Goal: Task Accomplishment & Management: Complete application form

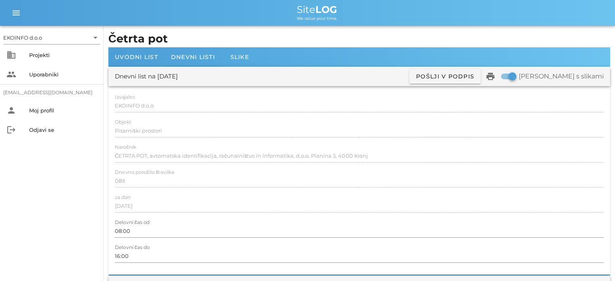
click at [136, 166] on div at bounding box center [359, 165] width 489 height 6
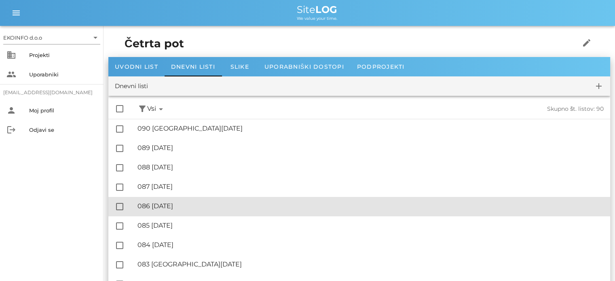
click at [195, 207] on div "🔏 086 [DATE]" at bounding box center [371, 206] width 466 height 8
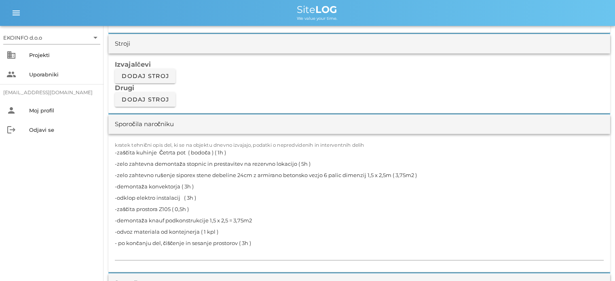
scroll to position [688, 0]
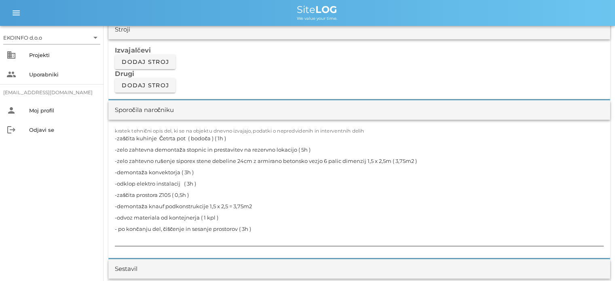
click at [214, 137] on textarea "-zaščita kuhinje Četrta pot ( bodoča ) ( 1h ) -zelo zahtevna demontaža stopnic …" at bounding box center [359, 189] width 489 height 113
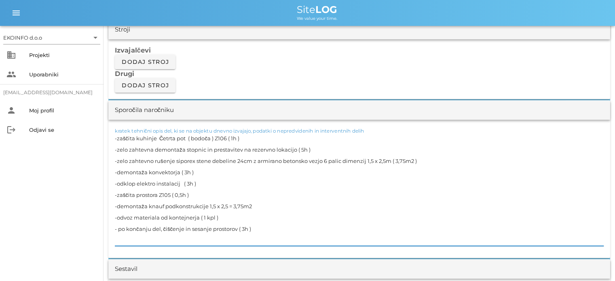
click at [204, 148] on textarea "-zaščita kuhinje Četrta pot ( bodoča ) Z106 ( 1h ) -zelo zahtevna demontaža sto…" at bounding box center [359, 189] width 489 height 113
click at [260, 227] on textarea "-zaščita kuhinje Četrta pot ( bodoča ) Z106 ( 1h ) -zelo zahtevna demontaža sto…" at bounding box center [359, 189] width 489 height 113
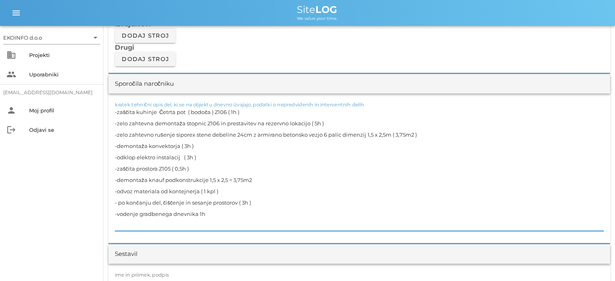
scroll to position [728, 0]
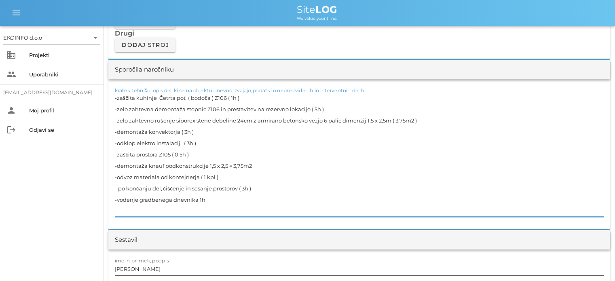
click at [151, 268] on input "[PERSON_NAME]" at bounding box center [359, 268] width 489 height 13
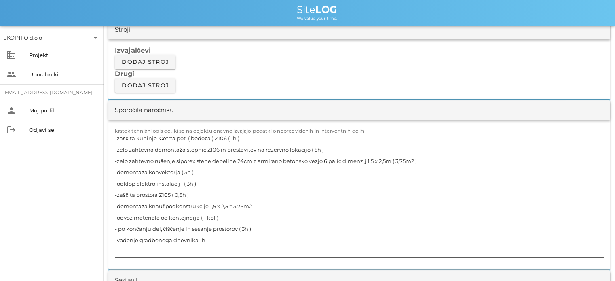
scroll to position [768, 0]
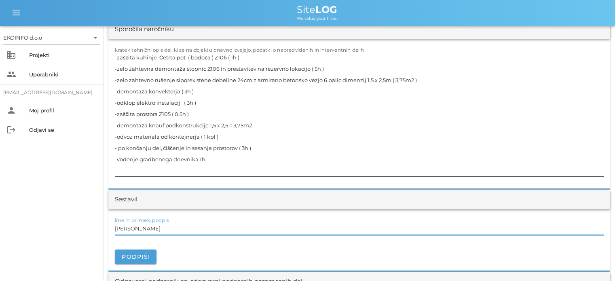
click at [340, 78] on textarea "-zaščita kuhinje Četrta pot ( bodoča ) Z106 ( 1h ) -zelo zahtevna demontaža sto…" at bounding box center [359, 114] width 489 height 125
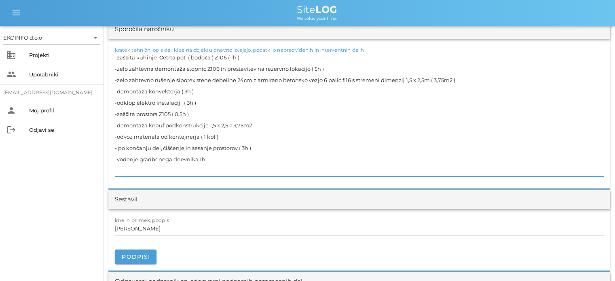
click at [457, 79] on textarea "-zaščita kuhinje Četrta pot ( bodoča ) Z106 ( 1h ) -zelo zahtevna demontaža sto…" at bounding box center [359, 114] width 489 height 125
drag, startPoint x: 457, startPoint y: 80, endPoint x: 115, endPoint y: 83, distance: 342.2
click at [115, 83] on textarea "-zaščita kuhinje Četrta pot ( bodoča ) Z106 ( 1h ) -zelo zahtevna demontaža sto…" at bounding box center [359, 114] width 489 height 125
click at [425, 88] on textarea "-zaščita kuhinje Četrta pot ( bodoča ) Z106 ( 1h ) -zelo zahtevna demontaža sto…" at bounding box center [359, 114] width 489 height 125
drag, startPoint x: 453, startPoint y: 79, endPoint x: 117, endPoint y: 78, distance: 336.5
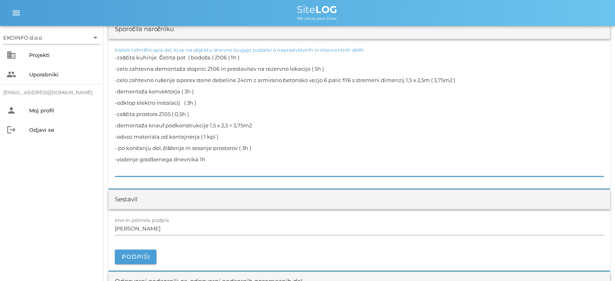
click at [117, 78] on textarea "-zaščita kuhinje Četrta pot ( bodoča ) Z106 ( 1h ) -zelo zahtevna demontaža sto…" at bounding box center [359, 114] width 489 height 125
paste textarea "Zelo zahtevno rušenje siporex stene med prostorom Z106 in Z107 debeline 24cm z …"
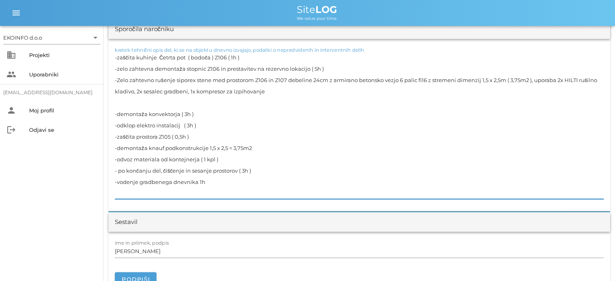
click at [115, 112] on textarea "-zaščita kuhinje Četrta pot ( bodoča ) Z106 ( 1h ) -zelo zahtevna demontaža sto…" at bounding box center [359, 125] width 489 height 147
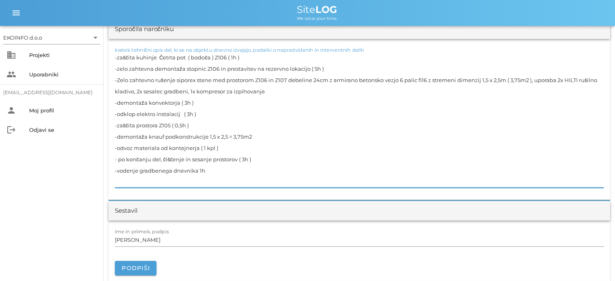
click at [179, 102] on textarea "-zaščita kuhinje Četrta pot ( bodoča ) Z106 ( 1h ) -zelo zahtevna demontaža sto…" at bounding box center [359, 120] width 489 height 136
click at [179, 113] on textarea "-zaščita kuhinje Četrta pot ( bodoča ) Z106 ( 1h ) -zelo zahtevna demontaža sto…" at bounding box center [359, 120] width 489 height 136
click at [171, 124] on textarea "-zaščita kuhinje Četrta pot ( bodoča ) Z106 ( 1h ) -zelo zahtevna demontaža sto…" at bounding box center [359, 120] width 489 height 136
drag, startPoint x: 206, startPoint y: 171, endPoint x: 115, endPoint y: 171, distance: 91.0
click at [115, 171] on textarea "-zaščita kuhinje Četrta pot ( bodoča ) Z106 ( 1h ) -zelo zahtevna demontaža sto…" at bounding box center [359, 120] width 489 height 136
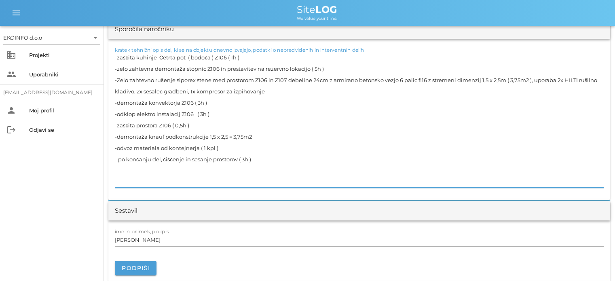
click at [260, 136] on textarea "-zaščita kuhinje Četrta pot ( bodoča ) Z106 ( 1h ) -zelo zahtevna demontaža sto…" at bounding box center [359, 120] width 489 height 136
click at [258, 134] on textarea "-zaščita kuhinje Četrta pot ( bodoča ) Z106 ( 1h ) -zelo zahtevna demontaža sto…" at bounding box center [359, 120] width 489 height 136
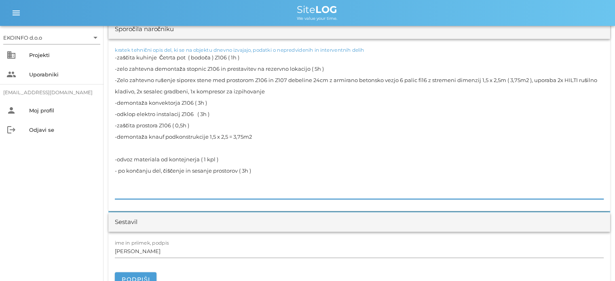
paste textarea "-vodenje gradbenega dnevnika 1h"
click at [253, 173] on textarea "-zaščita kuhinje Četrta pot ( bodoča ) Z106 ( 1h ) -zelo zahtevna demontaža sto…" at bounding box center [359, 125] width 489 height 147
drag, startPoint x: 256, startPoint y: 135, endPoint x: 101, endPoint y: 138, distance: 154.9
click at [101, 138] on div "EKOINFO d.o.o arrow_drop_down business Projekti people Uporabniki [EMAIL_ADDRES…" at bounding box center [307, 212] width 615 height 1960
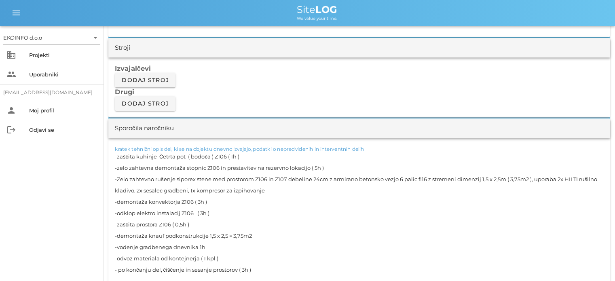
scroll to position [728, 0]
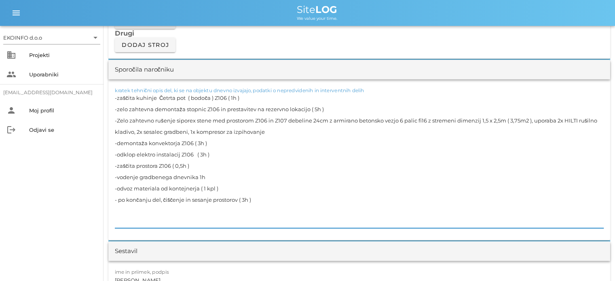
type textarea "-zaščita kuhinje Četrta pot ( bodoča ) Z106 ( 1h ) -zelo zahtevna demontaža sto…"
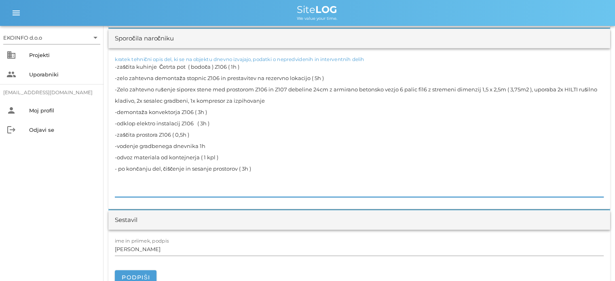
scroll to position [768, 0]
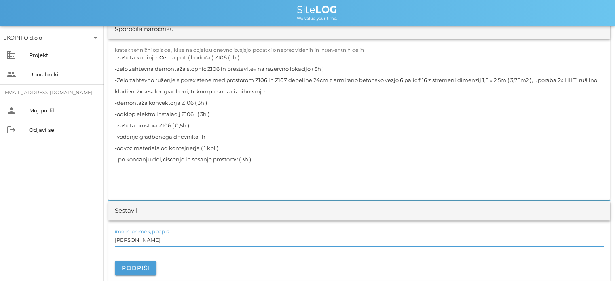
click at [151, 239] on input "[PERSON_NAME]" at bounding box center [359, 239] width 489 height 13
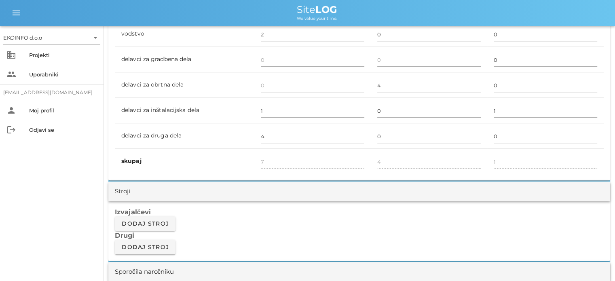
scroll to position [688, 0]
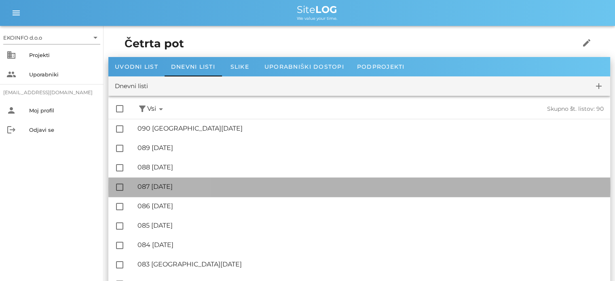
click at [199, 188] on div "🔏 087 [DATE]" at bounding box center [371, 187] width 466 height 8
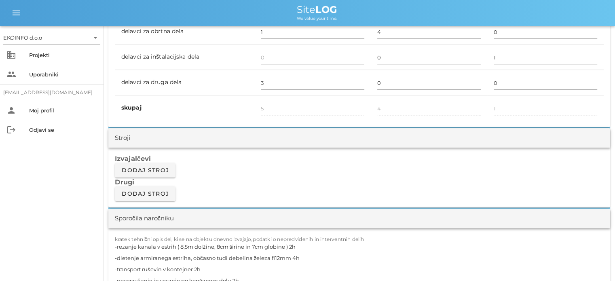
scroll to position [647, 0]
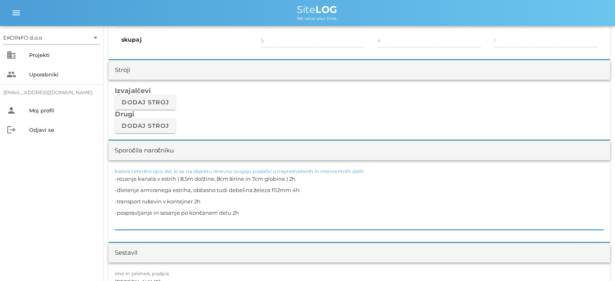
drag, startPoint x: 298, startPoint y: 178, endPoint x: 288, endPoint y: 178, distance: 9.7
click at [288, 178] on textarea "-rezanje kanala v estrih ( 8,5m dolžine, 8cm širine in 7cm globine ) 2h -dleten…" at bounding box center [359, 201] width 489 height 57
click at [306, 190] on textarea "-rezanje kanala v estrih ( 8,5m dolžine, 8cm širine in 7cm globine ) 1kpl -dlet…" at bounding box center [359, 201] width 489 height 57
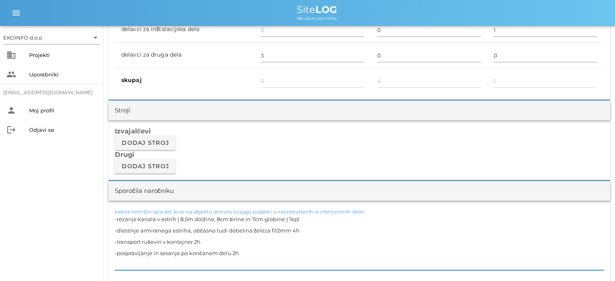
scroll to position [688, 0]
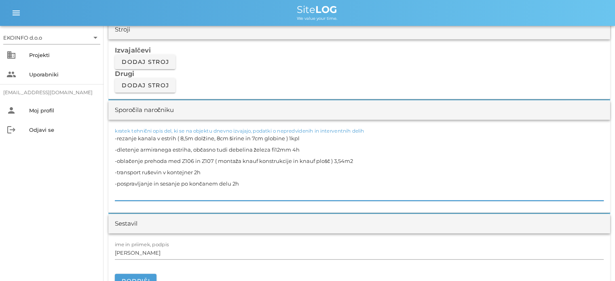
click at [239, 169] on textarea "-rezanje kanala v estrih ( 8,5m dolžine, 8cm širine in 7cm globine ) 1kpl -dlet…" at bounding box center [359, 167] width 489 height 68
drag, startPoint x: 333, startPoint y: 160, endPoint x: 117, endPoint y: 162, distance: 216.0
click at [117, 162] on textarea "-rezanje kanala v estrih ( 8,5m dolžine, 8cm širine in 7cm globine ) 1kpl -dlet…" at bounding box center [359, 167] width 489 height 68
click at [195, 152] on textarea "-rezanje kanala v estrih ( 8,5m dolžine, 8cm širine in 7cm globine ) 1kpl -dlet…" at bounding box center [359, 167] width 489 height 68
click at [200, 163] on textarea "-rezanje kanala v estrih ( 8,5m dolžine, 8cm širine in 7cm globine ) 1kpl -dlet…" at bounding box center [359, 167] width 489 height 68
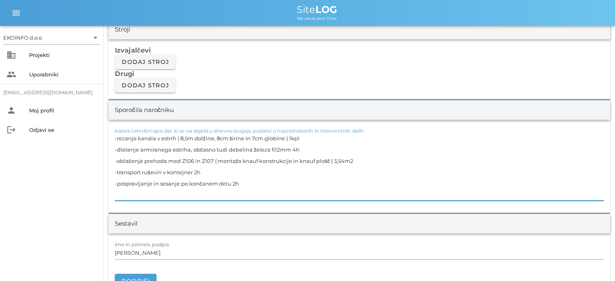
click at [342, 160] on textarea "-rezanje kanala v estrih ( 8,5m dolžine, 8cm širine in 7cm globine ) 1kpl -dlet…" at bounding box center [359, 167] width 489 height 68
click at [336, 161] on textarea "-rezanje kanala v estrih ( 8,5m dolžine, 8cm širine in 7cm globine ) 1kpl -dlet…" at bounding box center [359, 167] width 489 height 68
click at [339, 160] on textarea "-rezanje kanala v estrih ( 8,5m dolžine, 8cm širine in 7cm globine ) 1kpl -dlet…" at bounding box center [359, 167] width 489 height 68
click at [340, 160] on textarea "-rezanje kanala v estrih ( 8,5m dolžine, 8cm širine in 7cm globine ) 1kpl -dlet…" at bounding box center [359, 167] width 489 height 68
click at [210, 174] on textarea "-rezanje kanala v estrih ( 8,5m dolžine, 8cm širine in 7cm globine ) 1kpl -dlet…" at bounding box center [359, 167] width 489 height 68
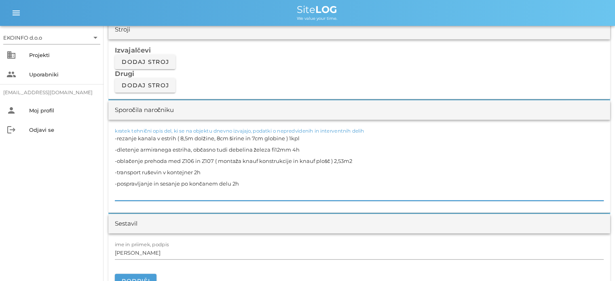
click at [241, 183] on textarea "-rezanje kanala v estrih ( 8,5m dolžine, 8cm širine in 7cm globine ) 1kpl -dlet…" at bounding box center [359, 167] width 489 height 68
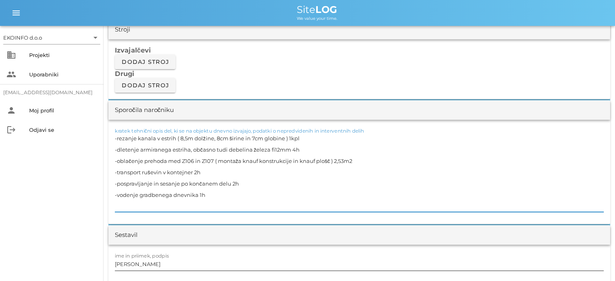
click at [155, 266] on input "[PERSON_NAME]" at bounding box center [359, 264] width 489 height 13
click at [303, 137] on textarea "-rezanje kanala v estrih ( 8,5m dolžine, 8cm širine in 7cm globine ) 1kpl -dlet…" at bounding box center [359, 172] width 489 height 79
click at [303, 145] on textarea "-rezanje kanala v estrih ( 8,5m dolžine, 8cm širine in 7cm globine ) 1kpl S103 …" at bounding box center [359, 172] width 489 height 79
click at [210, 174] on textarea "-rezanje kanala v estrih ( 8,5m dolžine, 8cm širine in 7cm globine ) 1kpl S103 …" at bounding box center [359, 172] width 489 height 79
click at [249, 182] on textarea "-rezanje kanala v estrih ( 8,5m dolžine, 8cm širine in 7cm globine ) 1kpl S103 …" at bounding box center [359, 172] width 489 height 79
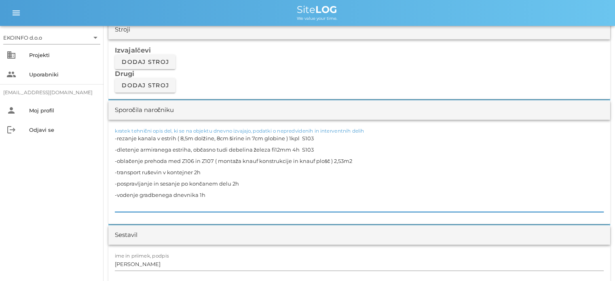
click at [213, 193] on textarea "-rezanje kanala v estrih ( 8,5m dolžine, 8cm širine in 7cm globine ) 1kpl S103 …" at bounding box center [359, 172] width 489 height 79
type textarea "-rezanje kanala v estrih ( 8,5m dolžine, 8cm širine in 7cm globine ) 1kpl S103 …"
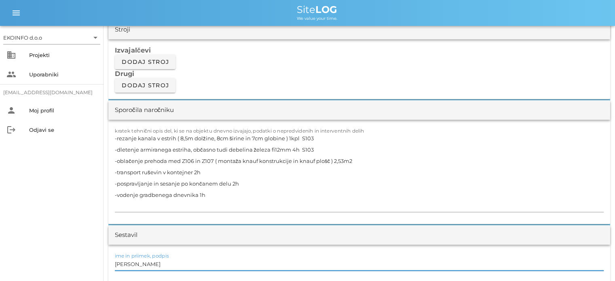
click at [152, 264] on input "[PERSON_NAME]" at bounding box center [359, 264] width 489 height 13
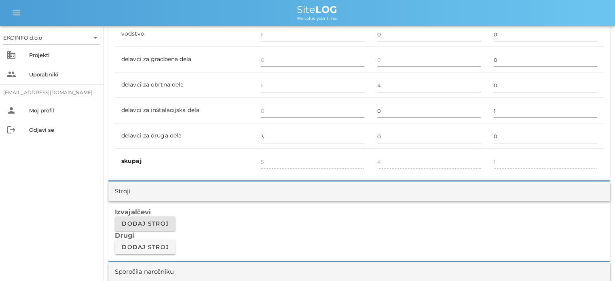
scroll to position [566, 0]
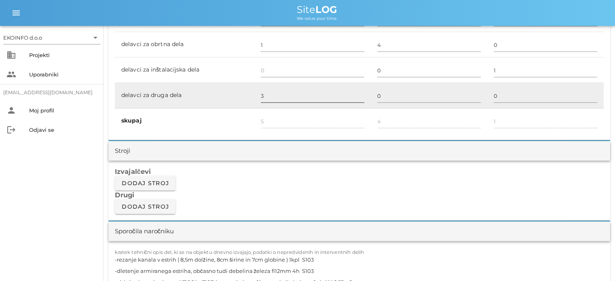
click at [261, 93] on input "3" at bounding box center [313, 95] width 104 height 13
type input "4"
type input "6"
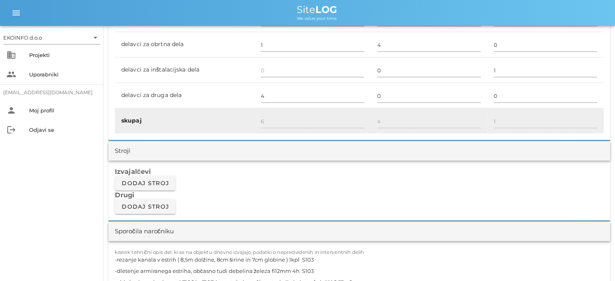
click at [271, 113] on div "6" at bounding box center [313, 121] width 104 height 23
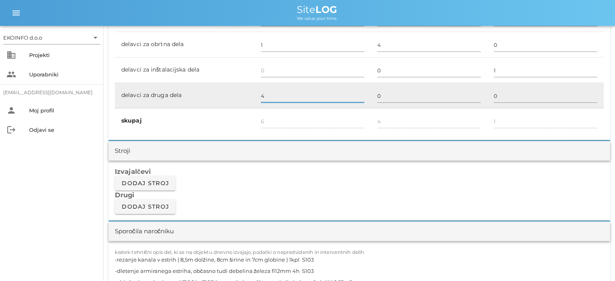
click at [265, 97] on input "4" at bounding box center [313, 95] width 104 height 13
type input "3"
type input "5"
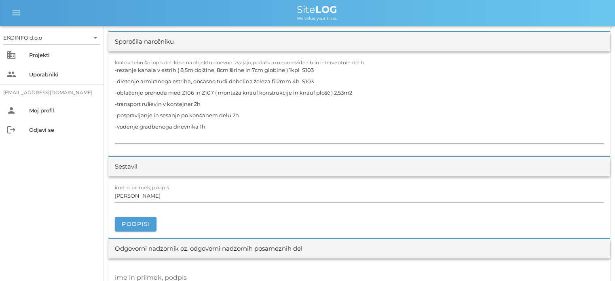
scroll to position [768, 0]
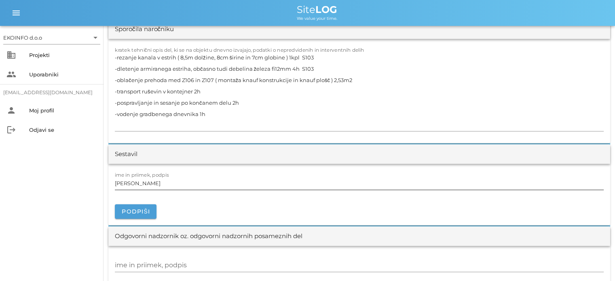
click at [155, 180] on input "[PERSON_NAME]" at bounding box center [359, 183] width 489 height 13
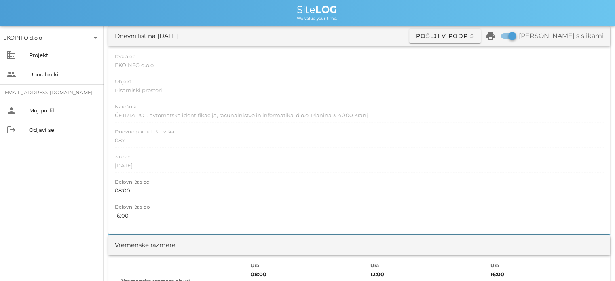
scroll to position [0, 0]
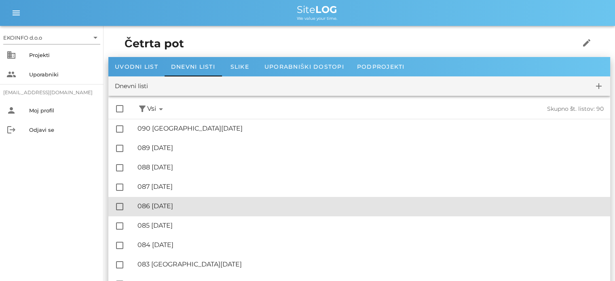
click at [186, 207] on div "🔏 086 [DATE]" at bounding box center [371, 206] width 466 height 8
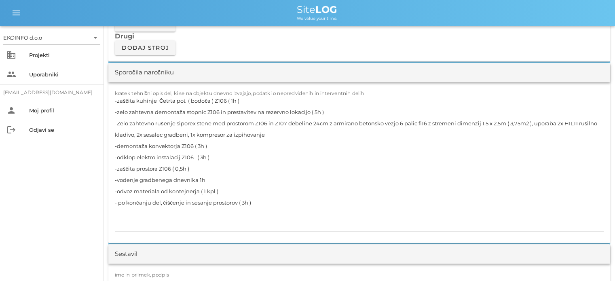
scroll to position [728, 0]
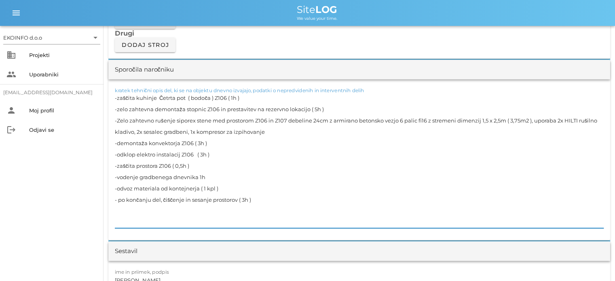
drag, startPoint x: 288, startPoint y: 109, endPoint x: 264, endPoint y: 109, distance: 24.3
click at [264, 109] on textarea "-zaščita kuhinje Četrta pot ( bodoča ) Z106 ( 1h ) -zelo zahtevna demontaža sto…" at bounding box center [359, 160] width 489 height 136
type textarea "-zaščita kuhinje Četrta pot ( bodoča ) Z106 ( 1h ) -zelo zahtevna demontaža sto…"
click at [291, 119] on textarea "-zaščita kuhinje Četrta pot ( bodoča ) Z106 ( 1h ) -zelo zahtevna demontaža sto…" at bounding box center [359, 160] width 489 height 136
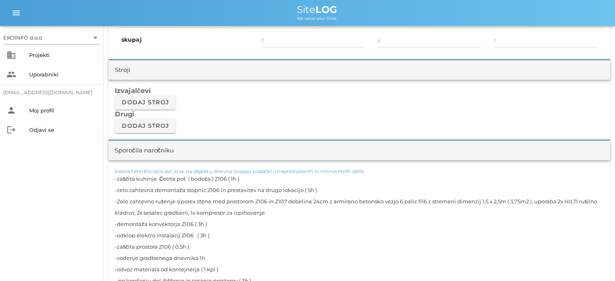
scroll to position [688, 0]
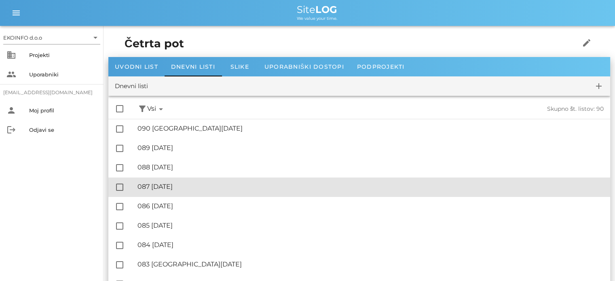
click at [188, 189] on div "🔏 087 [DATE]" at bounding box center [371, 187] width 466 height 8
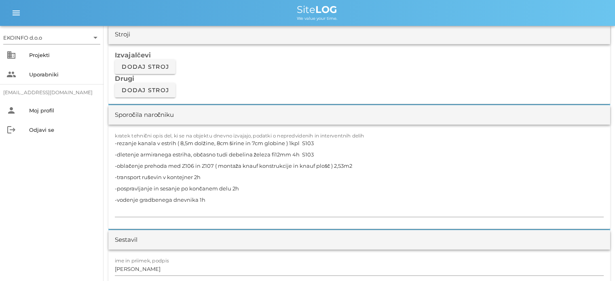
scroll to position [688, 0]
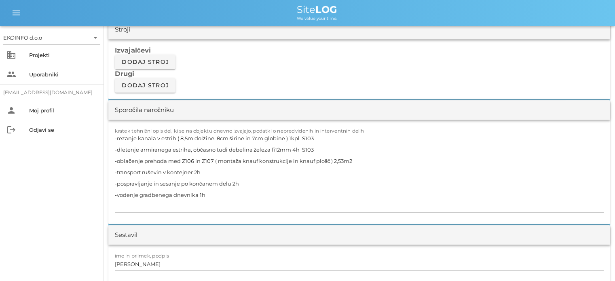
click at [314, 148] on textarea "-rezanje kanala v estrih ( 8,5m dolžine, 8cm širine in 7cm globine ) 1kpl S103 …" at bounding box center [359, 172] width 489 height 79
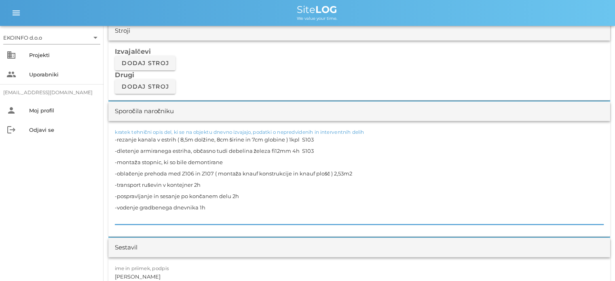
scroll to position [728, 0]
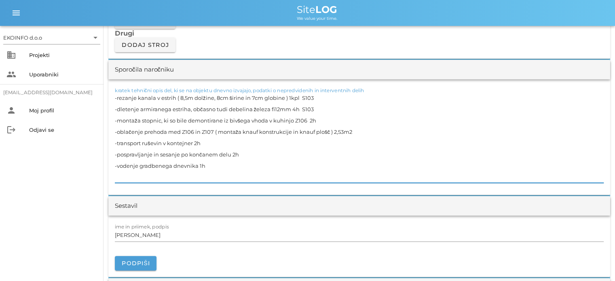
drag, startPoint x: 307, startPoint y: 119, endPoint x: 117, endPoint y: 119, distance: 190.5
click at [117, 119] on textarea "-rezanje kanala v estrih ( 8,5m dolžine, 8cm širine in 7cm globine ) 1kpl S103 …" at bounding box center [359, 137] width 489 height 91
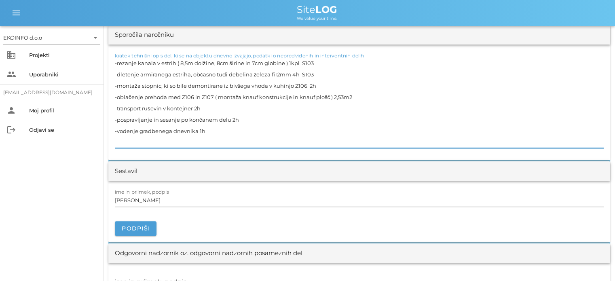
scroll to position [768, 0]
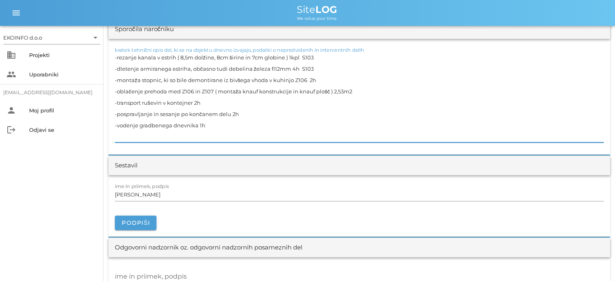
click at [320, 79] on textarea "-rezanje kanala v estrih ( 8,5m dolžine, 8cm širine in 7cm globine ) 1kpl S103 …" at bounding box center [359, 97] width 489 height 91
click at [307, 78] on textarea "-rezanje kanala v estrih ( 8,5m dolžine, 8cm širine in 7cm globine ) 1kpl S103 …" at bounding box center [359, 97] width 489 height 91
paste textarea "na pozicijo preboja med Z105 in Z106"
click at [415, 79] on textarea "-rezanje kanala v estrih ( 8,5m dolžine, 8cm širine in 7cm globine ) 1kpl S103 …" at bounding box center [359, 97] width 489 height 91
type textarea "-rezanje kanala v estrih ( 8,5m dolžine, 8cm širine in 7cm globine ) 1kpl S103 …"
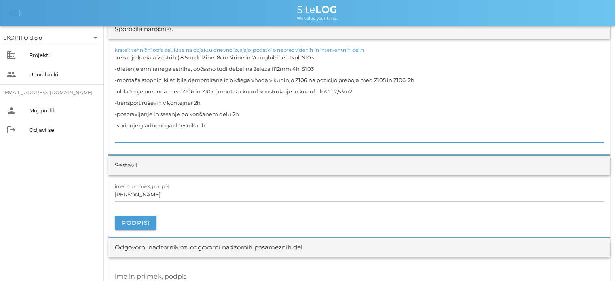
click at [150, 195] on input "[PERSON_NAME]" at bounding box center [359, 194] width 489 height 13
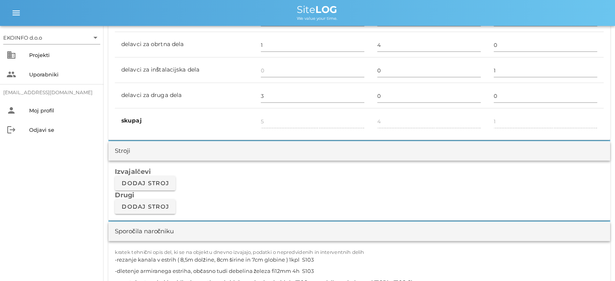
scroll to position [728, 0]
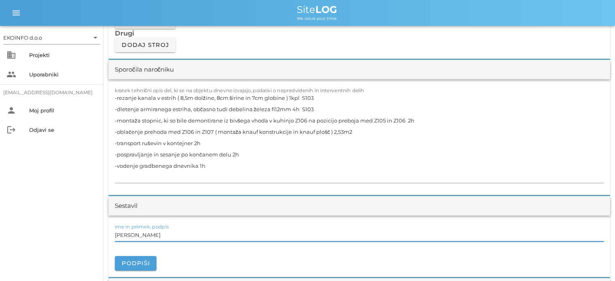
click at [150, 234] on input "[PERSON_NAME]" at bounding box center [359, 235] width 489 height 13
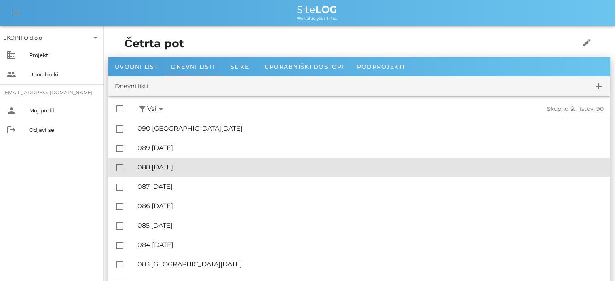
click at [181, 169] on div "🔏 088 [DATE]" at bounding box center [371, 167] width 466 height 8
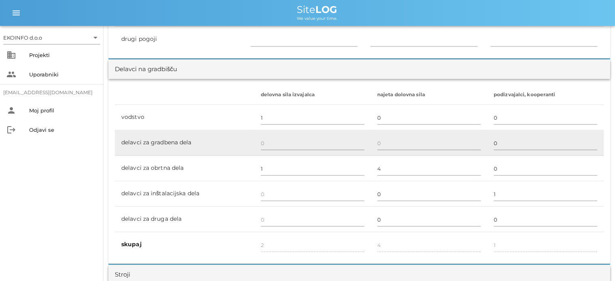
scroll to position [445, 0]
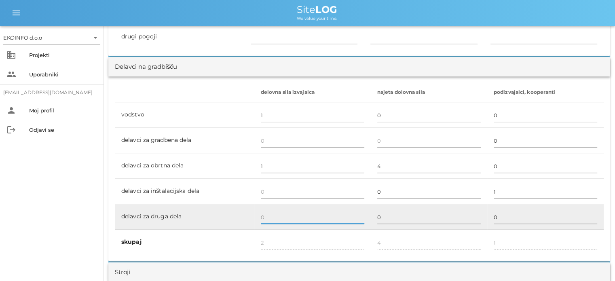
click at [267, 218] on input "text" at bounding box center [313, 217] width 104 height 13
type input "1"
type input "3"
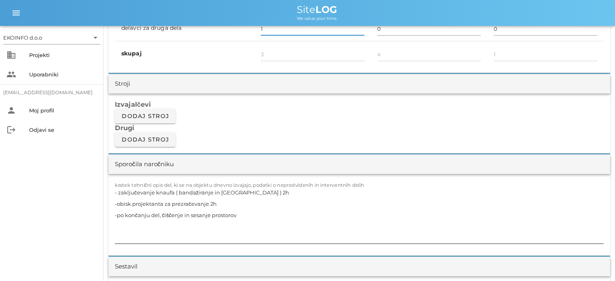
scroll to position [647, 0]
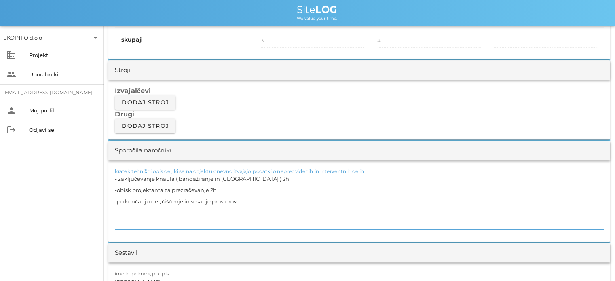
drag, startPoint x: 241, startPoint y: 177, endPoint x: 108, endPoint y: 181, distance: 133.1
click at [268, 186] on textarea "- zaključevanje knaufa ( bandažiranje in [GEOGRAPHIC_DATA] ) 2h -obisk projekta…" at bounding box center [359, 201] width 489 height 57
drag, startPoint x: 241, startPoint y: 179, endPoint x: 117, endPoint y: 182, distance: 124.2
click at [117, 182] on textarea "- zaključevanje knaufa ( bandažiranje in [GEOGRAPHIC_DATA] ) 2h -obisk projekta…" at bounding box center [359, 201] width 489 height 57
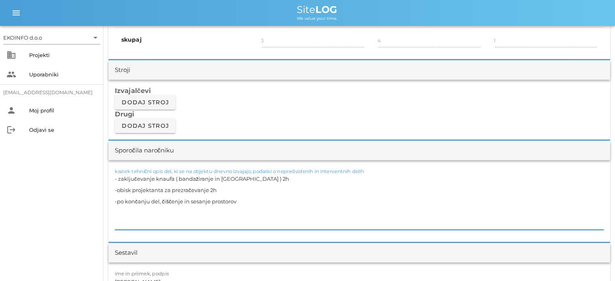
click at [117, 182] on textarea "- zaključevanje knaufa ( bandažiranje in [GEOGRAPHIC_DATA] ) 2h -obisk projekta…" at bounding box center [359, 201] width 489 height 57
drag, startPoint x: 250, startPoint y: 179, endPoint x: 117, endPoint y: 181, distance: 132.7
click at [117, 181] on textarea "- zaključevanje knaufa ( bandažiranje in [GEOGRAPHIC_DATA] ) 2h -obisk projekta…" at bounding box center [359, 201] width 489 height 57
type textarea "- -obisk projektanta za prezračevanje 2h -po končanju del, čiščenje in sesanje …"
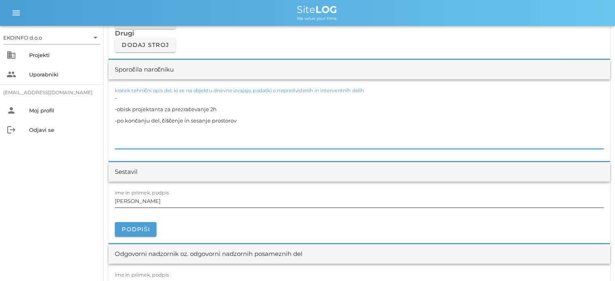
click at [147, 203] on input "[PERSON_NAME]" at bounding box center [359, 201] width 489 height 13
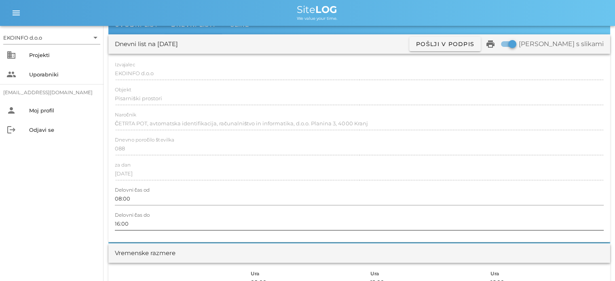
scroll to position [0, 0]
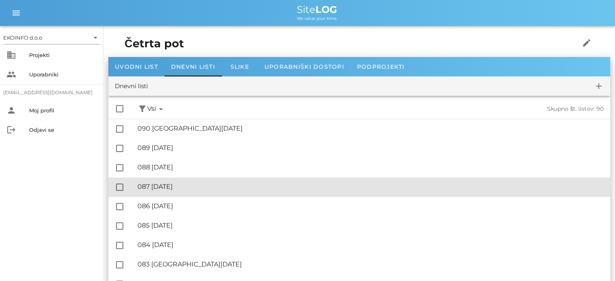
click at [193, 186] on div "🔏 087 [DATE]" at bounding box center [371, 187] width 466 height 8
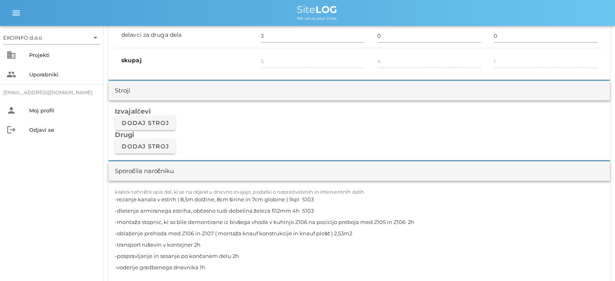
scroll to position [647, 0]
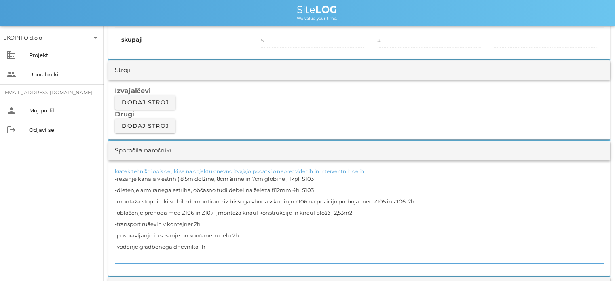
drag, startPoint x: 332, startPoint y: 212, endPoint x: 118, endPoint y: 215, distance: 214.4
click at [118, 215] on textarea "-rezanje kanala v estrih ( 8,5m dolžine, 8cm širine in 7cm globine ) 1kpl S103 …" at bounding box center [359, 218] width 489 height 91
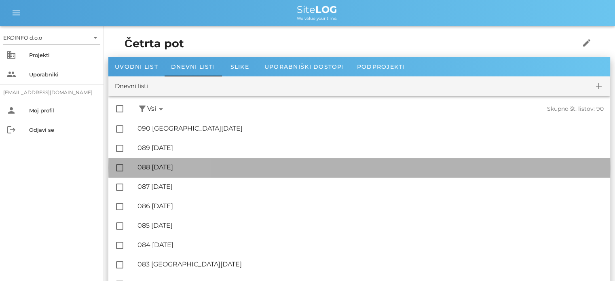
click at [194, 169] on div "🔏 088 [DATE]" at bounding box center [371, 167] width 466 height 8
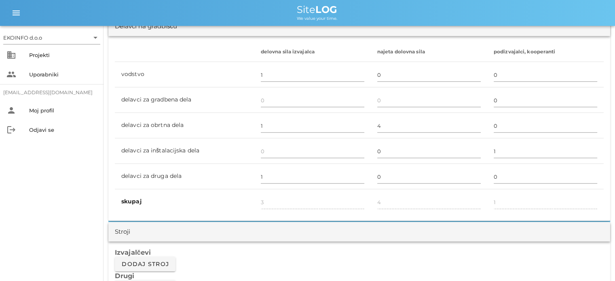
scroll to position [647, 0]
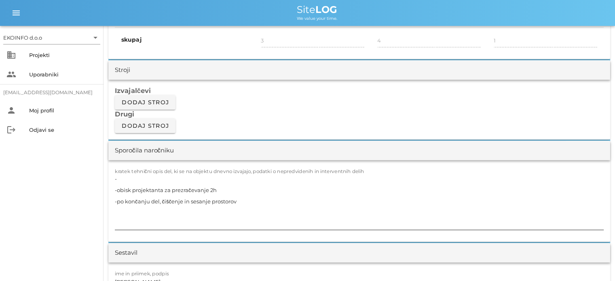
click at [124, 179] on textarea "- -obisk projektanta za prezračevanje 2h -po končanju del, čiščenje in sesanje …" at bounding box center [359, 201] width 489 height 57
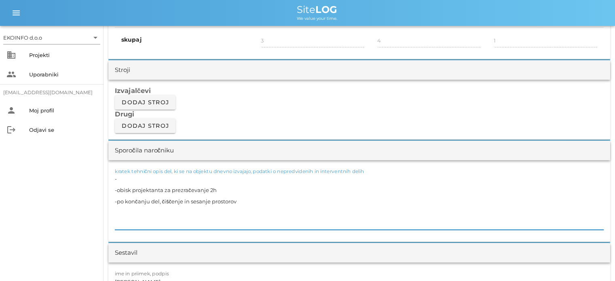
paste textarea "na pozicijo preboja med Z105 in Z106"
drag, startPoint x: 215, startPoint y: 177, endPoint x: 117, endPoint y: 179, distance: 97.9
click at [117, 179] on textarea "-na pozicijo preboja med Z105 in Z106 -obisk projektanta za prezračevanje 2h -p…" at bounding box center [359, 201] width 489 height 57
type textarea "- -obisk projektanta za prezračevanje 2h -po končanju del, čiščenje in sesanje …"
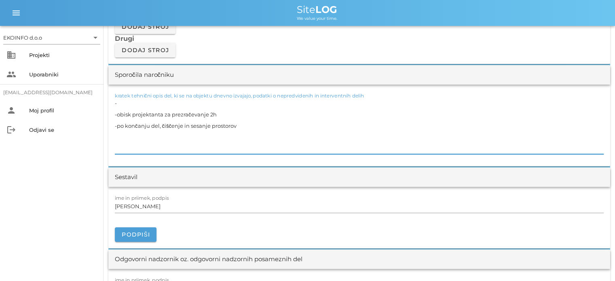
scroll to position [728, 0]
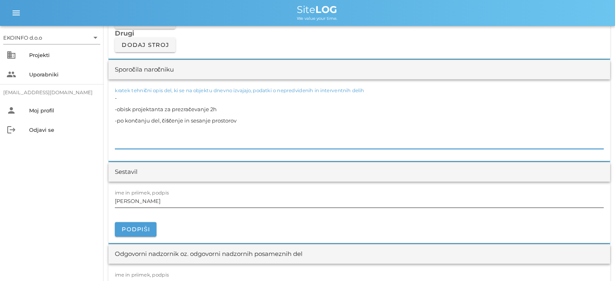
click at [150, 204] on input "[PERSON_NAME]" at bounding box center [359, 201] width 489 height 13
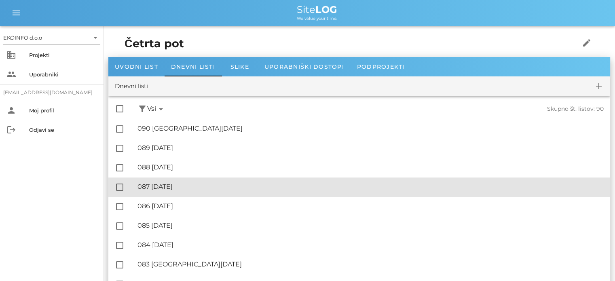
click at [188, 186] on div "🔏 087 [DATE]" at bounding box center [371, 187] width 466 height 8
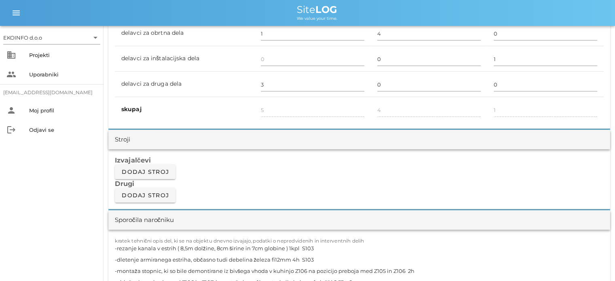
scroll to position [647, 0]
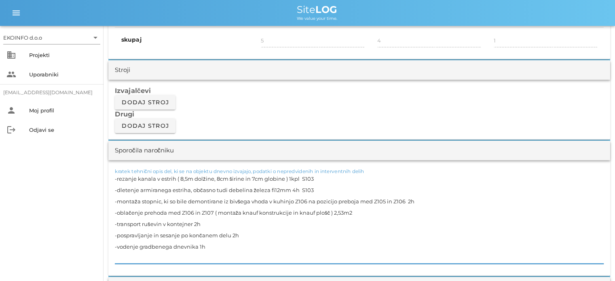
drag, startPoint x: 332, startPoint y: 212, endPoint x: 117, endPoint y: 211, distance: 214.4
click at [117, 211] on textarea "-rezanje kanala v estrih ( 8,5m dolžine, 8cm širine in 7cm globine ) 1kpl S103 …" at bounding box center [359, 218] width 489 height 91
click at [214, 237] on textarea "-rezanje kanala v estrih ( 8,5m dolžine, 8cm širine in 7cm globine ) 1kpl S103 …" at bounding box center [359, 218] width 489 height 91
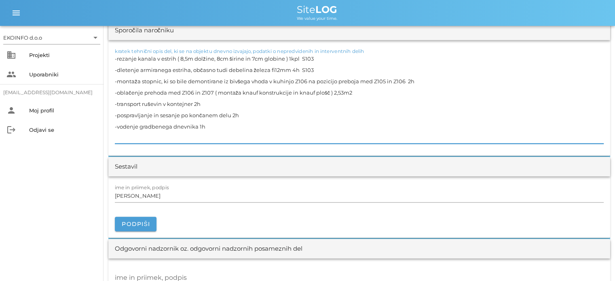
scroll to position [768, 0]
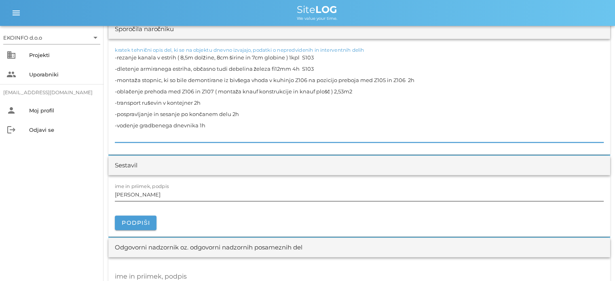
click at [152, 195] on input "[PERSON_NAME]" at bounding box center [359, 194] width 489 height 13
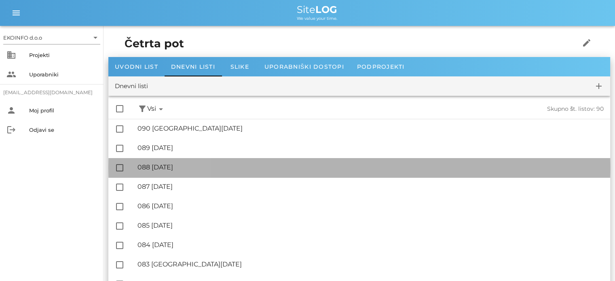
click at [184, 167] on div "🔏 088 [DATE]" at bounding box center [371, 167] width 466 height 8
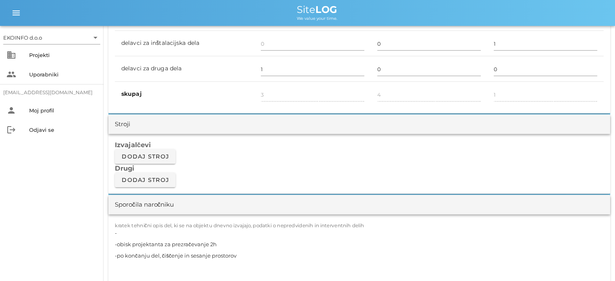
scroll to position [607, 0]
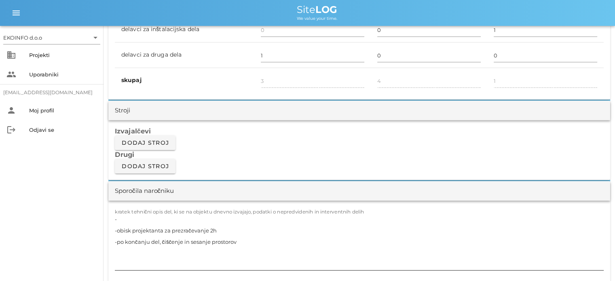
click at [121, 218] on textarea "- -obisk projektanta za prezračevanje 2h -po končanju del, čiščenje in sesanje …" at bounding box center [359, 242] width 489 height 57
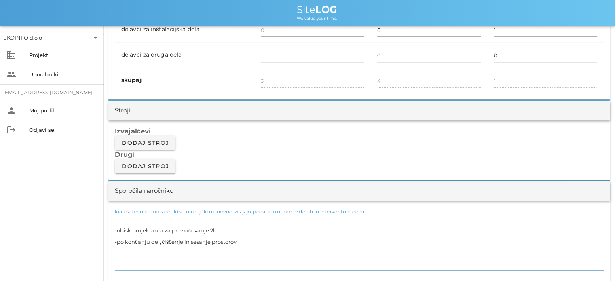
paste textarea "oblačenje prehoda med Z106 in Z107 ( montaža knauf konstrukcije in knauf plošč )"
click at [117, 218] on textarea "-oblačenje prehoda med Z106 in Z107 ( montaža knauf konstrukcije in knauf plošč…" at bounding box center [359, 242] width 489 height 57
click at [369, 218] on textarea "-dokončanje oblačenje prehoda med Z106 in Z107 ( montaža knauf konstrukcije in …" at bounding box center [359, 242] width 489 height 57
click at [212, 229] on textarea "-dokončanje oblačenje prehoda med Z106 in Z107 ( montaža knauf konstrukcije in …" at bounding box center [359, 242] width 489 height 57
click at [248, 243] on textarea "-dokončanje oblačenje prehoda med Z106 in Z107 ( montaža knauf konstrukcije in …" at bounding box center [359, 242] width 489 height 57
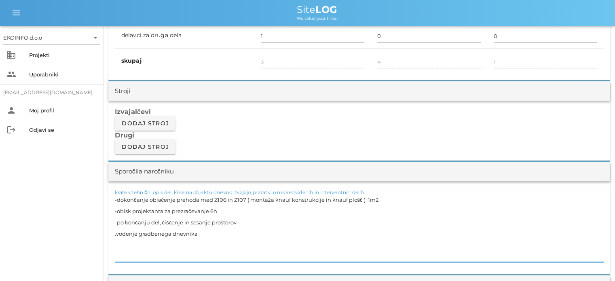
scroll to position [728, 0]
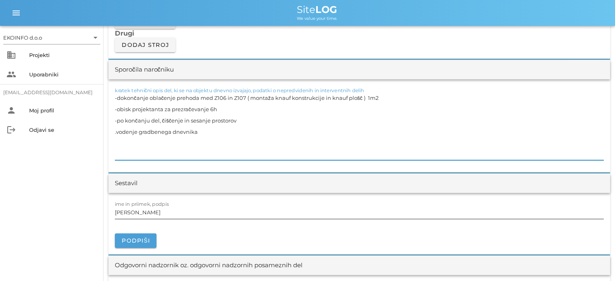
click at [154, 213] on input "[PERSON_NAME]" at bounding box center [359, 212] width 489 height 13
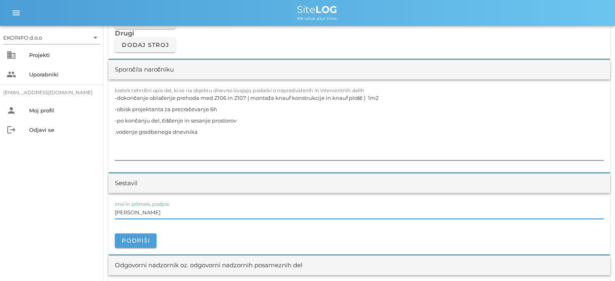
click at [243, 121] on textarea "-dokončanje oblačenje prehoda med Z106 in Z107 ( montaža knauf konstrukcije in …" at bounding box center [359, 126] width 489 height 68
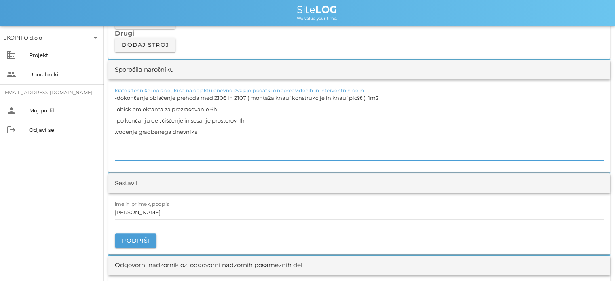
click at [202, 130] on textarea "-dokončanje oblačenje prehoda med Z106 in Z107 ( montaža knauf konstrukcije in …" at bounding box center [359, 126] width 489 height 68
click at [120, 148] on textarea "-dokončanje oblačenje prehoda med Z106 in Z107 ( montaža knauf konstrukcije in …" at bounding box center [359, 126] width 489 height 68
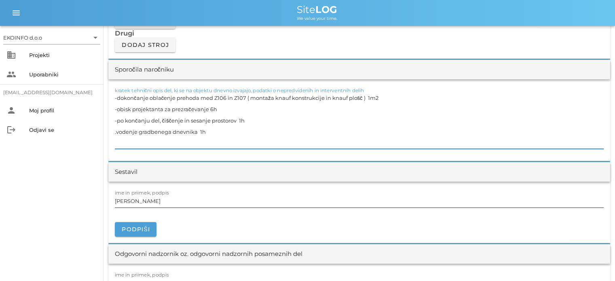
type textarea "-dokončanje oblačenje prehoda med Z106 in Z107 ( montaža knauf konstrukcije in …"
click at [150, 201] on input "[PERSON_NAME]" at bounding box center [359, 201] width 489 height 13
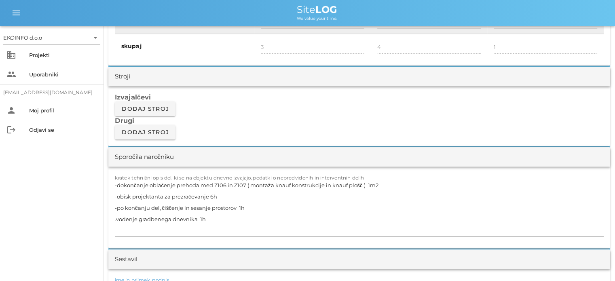
scroll to position [688, 0]
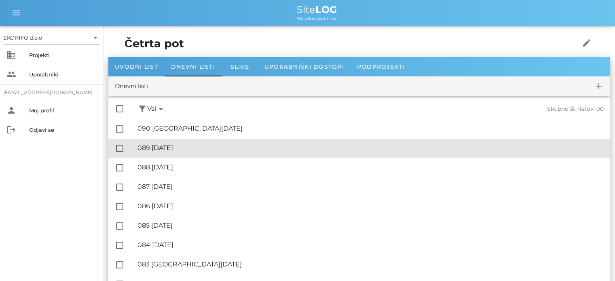
click at [180, 144] on div "🔏 089 [DATE]" at bounding box center [371, 148] width 466 height 8
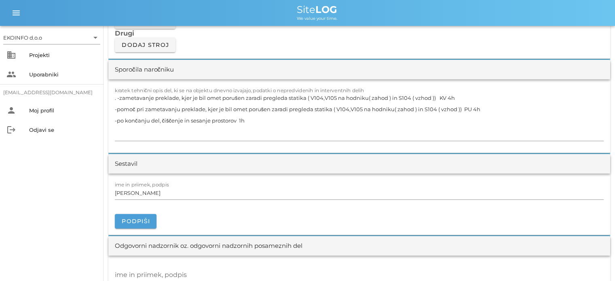
scroll to position [688, 0]
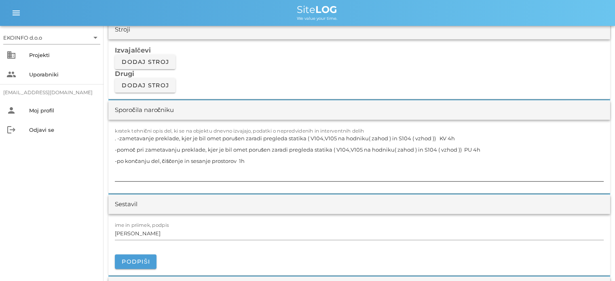
click at [250, 160] on textarea ". -zametavanje preklade, kjer je bil omet porušen zaradi pregleda statika ( V10…" at bounding box center [359, 157] width 489 height 49
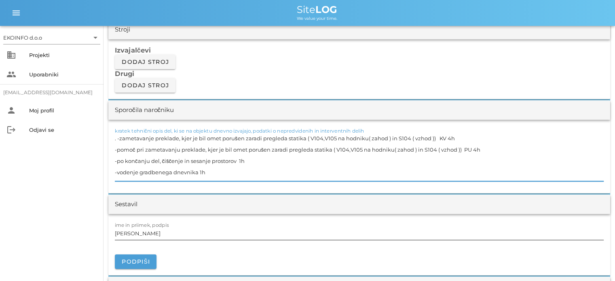
click at [157, 233] on input "[PERSON_NAME]" at bounding box center [359, 233] width 489 height 13
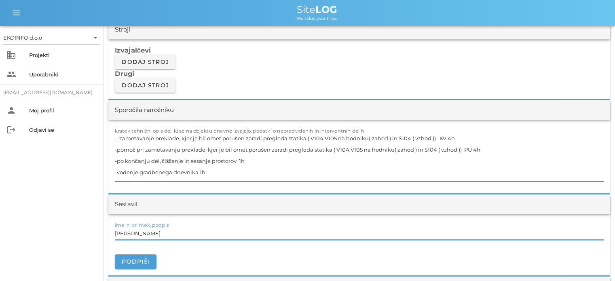
click at [458, 139] on textarea ". -zametavanje preklade, kjer je bil omet porušen zaradi pregleda statika ( V10…" at bounding box center [359, 157] width 489 height 49
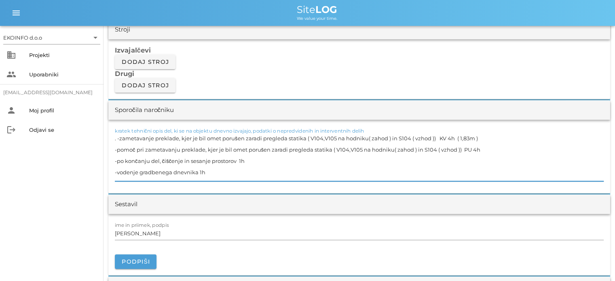
click at [481, 149] on textarea ". -zametavanje preklade, kjer je bil omet porušen zaradi pregleda statika ( V10…" at bounding box center [359, 157] width 489 height 49
click at [472, 138] on textarea ". -zametavanje preklade, kjer je bil omet porušen zaradi pregleda statika ( V10…" at bounding box center [359, 157] width 489 height 49
click at [514, 148] on textarea ". -zametavanje preklade, kjer je bil omet porušen zaradi pregleda statika ( V10…" at bounding box center [359, 157] width 489 height 49
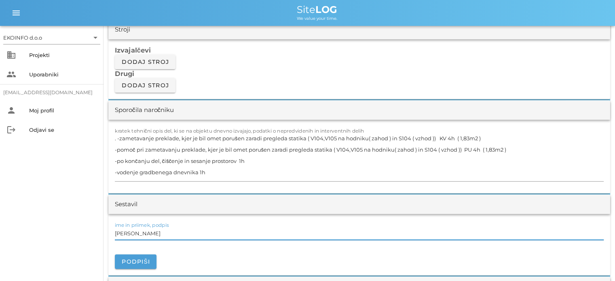
click at [153, 237] on input "[PERSON_NAME]" at bounding box center [359, 233] width 489 height 13
click at [118, 138] on textarea ". -zametavanje preklade, kjer je bil omet porušen zaradi pregleda statika ( V10…" at bounding box center [359, 157] width 489 height 49
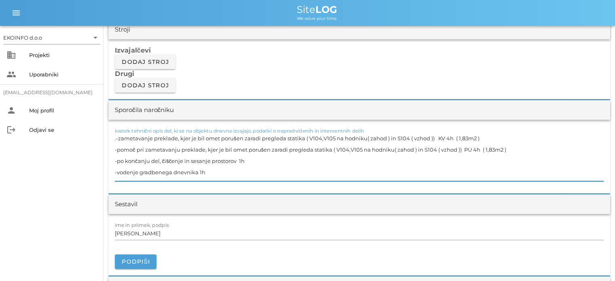
click at [213, 170] on textarea ".-zametavanje preklade, kjer je bil omet porušen zaradi pregleda statika ( V104…" at bounding box center [359, 157] width 489 height 49
type textarea ".-zametavanje preklade, kjer je bil omet porušen zaradi pregleda statika ( V104…"
click at [149, 233] on input "[PERSON_NAME]" at bounding box center [359, 233] width 489 height 13
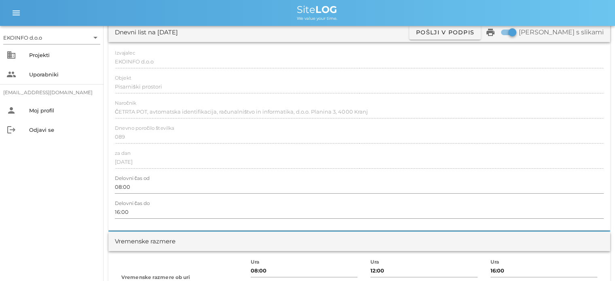
scroll to position [0, 0]
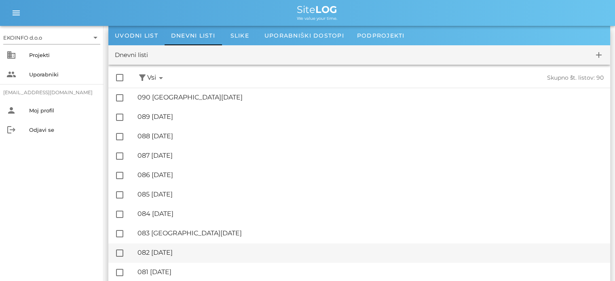
scroll to position [40, 0]
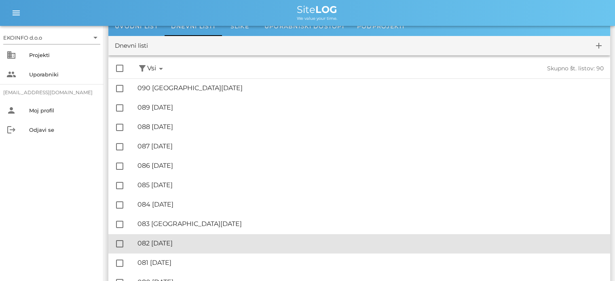
click at [183, 239] on div "🔏 082 [DATE] ✓ Podpisal: Nadzornik ✓ Podpisal: Sestavljalec ✓ Podpisal: Odgovor…" at bounding box center [371, 244] width 466 height 18
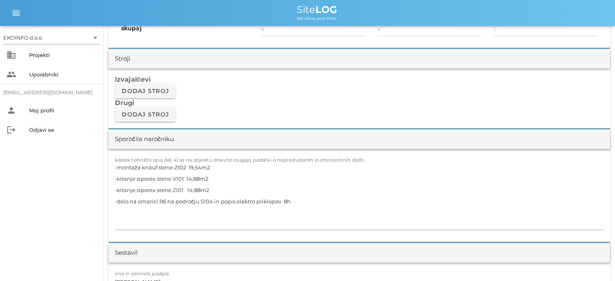
scroll to position [728, 0]
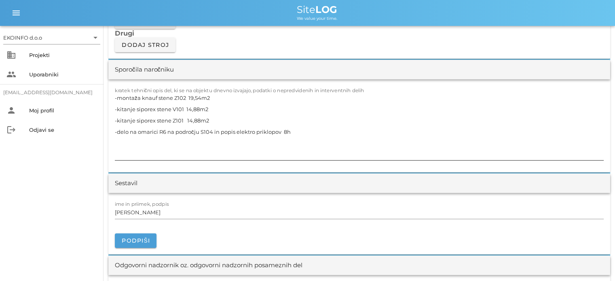
click at [120, 135] on textarea "-montaža knauf stene Z102 19,54m2 -kitanje siporex stene V101 14,88m2 -kitanje …" at bounding box center [359, 126] width 489 height 68
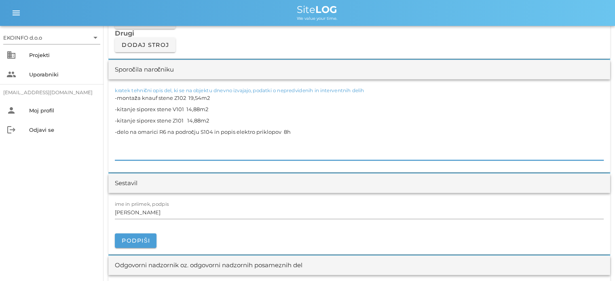
click at [302, 132] on textarea "-montaža knauf stene Z102 19,54m2 -kitanje siporex stene V101 14,88m2 -kitanje …" at bounding box center [359, 126] width 489 height 68
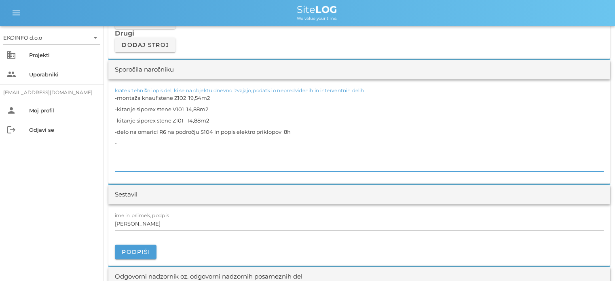
paste textarea
paste textarea "Vodenje gradbenega dnevnika"
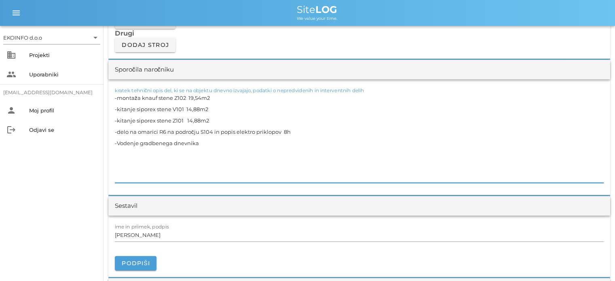
click at [109, 174] on div "kratek tehnični opis del, ki se na objektu dnevno izvajajo, podatki o nepredvid…" at bounding box center [359, 137] width 502 height 116
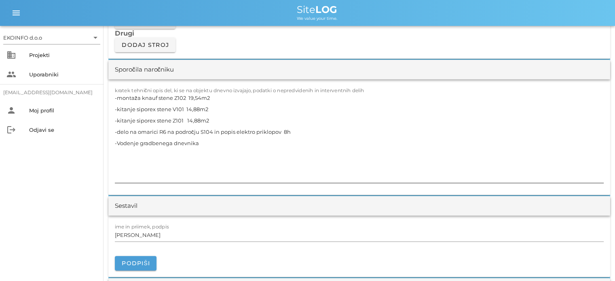
click at [114, 173] on div "kratek tehnični opis del, ki se na objektu dnevno izvajajo, podatki o nepredvid…" at bounding box center [359, 137] width 502 height 116
click at [116, 173] on textarea "-montaža knauf stene Z102 19,54m2 -kitanje siporex stene V101 14,88m2 -kitanje …" at bounding box center [359, 137] width 489 height 91
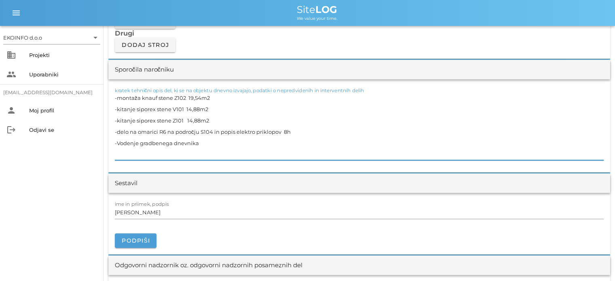
click at [201, 142] on textarea "-montaža knauf stene Z102 19,54m2 -kitanje siporex stene V101 14,88m2 -kitanje …" at bounding box center [359, 126] width 489 height 68
click at [208, 144] on textarea "-montaža knauf stene Z102 19,54m2 -kitanje siporex stene V101 14,88m2 -kitanje …" at bounding box center [359, 126] width 489 height 68
type textarea "-montaža knauf stene Z102 19,54m2 -kitanje siporex stene V101 14,88m2 -kitanje …"
click at [152, 211] on input "[PERSON_NAME]" at bounding box center [359, 212] width 489 height 13
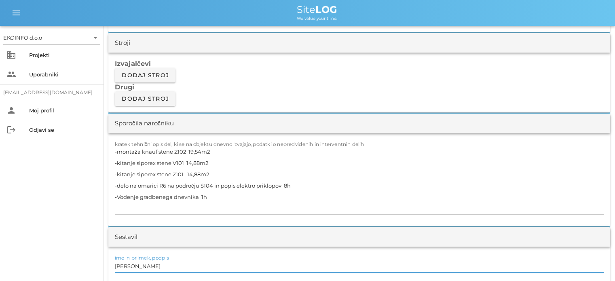
scroll to position [688, 0]
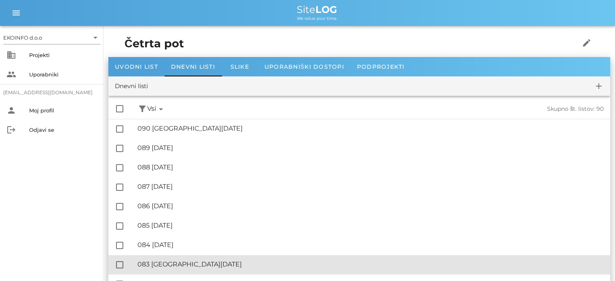
click at [180, 266] on div "🔏 083 [GEOGRAPHIC_DATA][DATE]" at bounding box center [371, 264] width 466 height 8
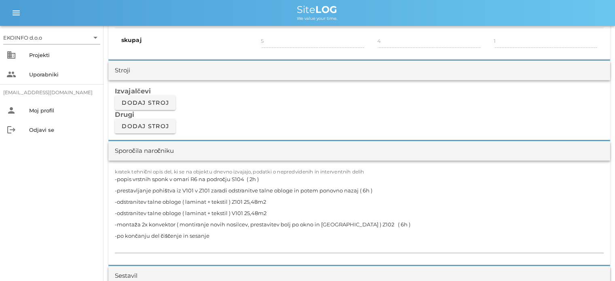
scroll to position [688, 0]
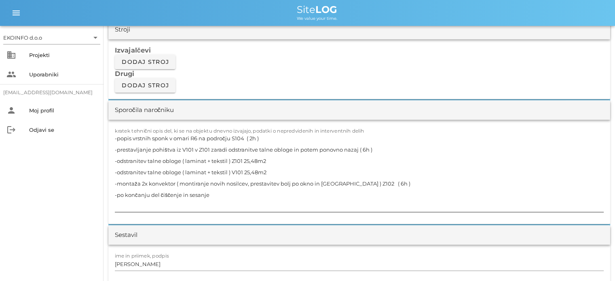
click at [214, 195] on textarea "-popis vrstnih sponk v omari R6 na področju S104 ( 2h ) -prestavljanje pohištva…" at bounding box center [359, 172] width 489 height 79
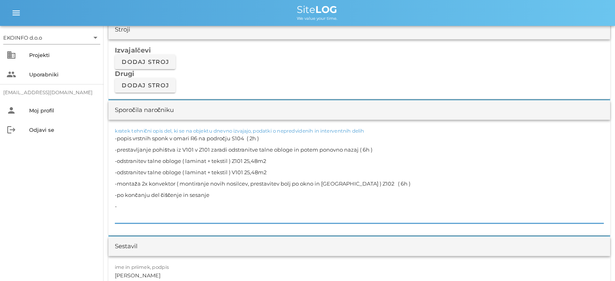
paste textarea "Vodenje gradbenega dnevnika"
click at [215, 193] on textarea "-popis vrstnih sponk v omari R6 na področju S104 ( 2h ) -prestavljanje pohištva…" at bounding box center [359, 178] width 489 height 91
click at [199, 204] on textarea "-popis vrstnih sponk v omari R6 na področju S104 ( 2h ) -prestavljanje pohištva…" at bounding box center [359, 178] width 489 height 91
type textarea "-popis vrstnih sponk v omari R6 na področju S104 ( 2h ) -prestavljanje pohištva…"
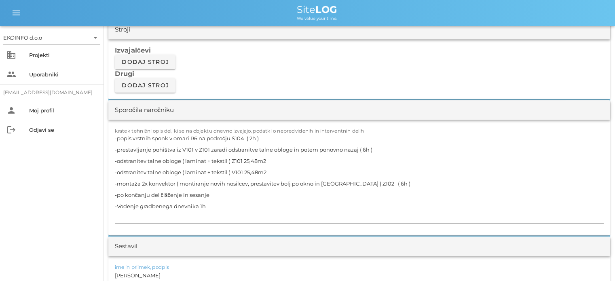
click at [154, 275] on input "[PERSON_NAME]" at bounding box center [359, 275] width 489 height 13
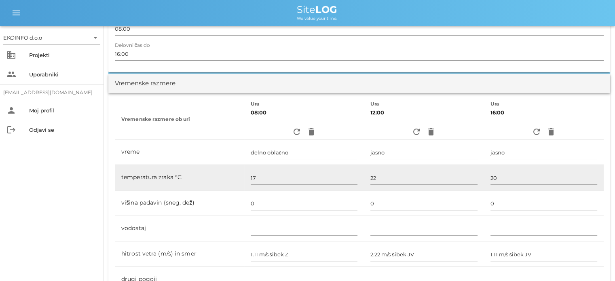
scroll to position [0, 0]
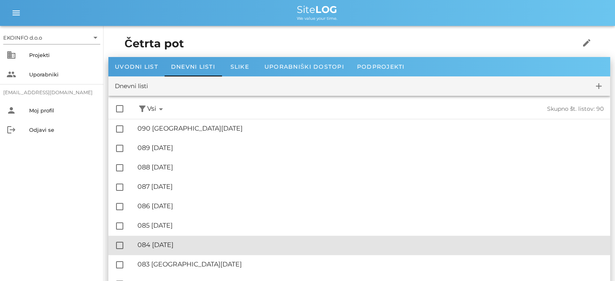
click at [187, 240] on div "🔏 084 [DATE] ✓ Podpisal: Nadzornik ✓ Podpisal: Sestavljalec ✓ Podpisal: Odgovor…" at bounding box center [371, 245] width 466 height 18
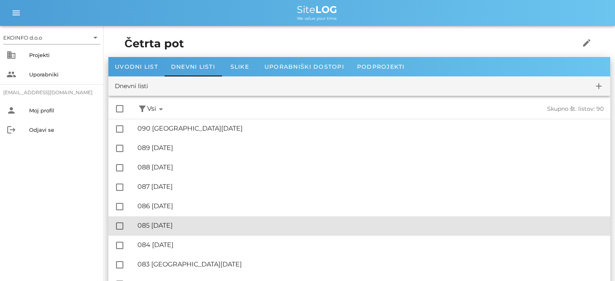
click at [182, 221] on div "🔏 085 [DATE] ✓ Podpisal: Nadzornik ✓ Podpisal: Sestavljalec ✓ Podpisal: Odgovor…" at bounding box center [371, 226] width 466 height 18
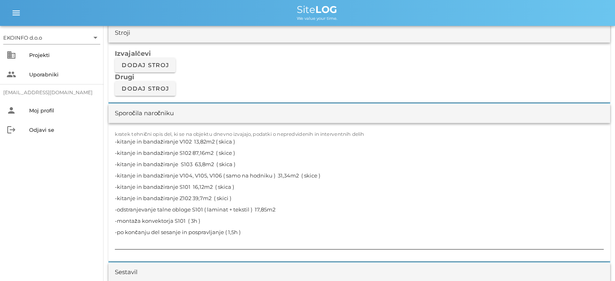
scroll to position [728, 0]
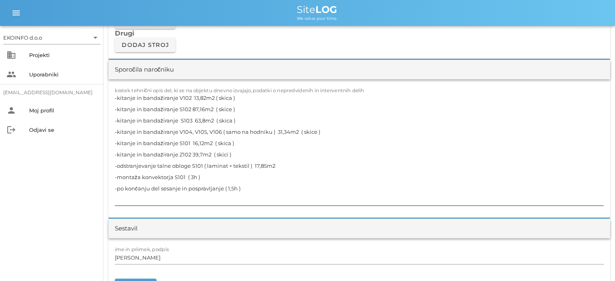
click at [243, 187] on textarea "-kitanje in bandažiranje V102 13,82m2 ( skica ) -kitanje in bandažiranje S102 8…" at bounding box center [359, 148] width 489 height 113
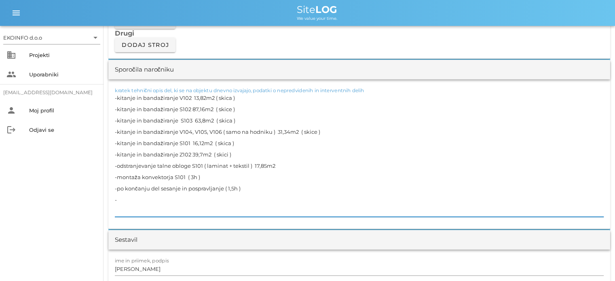
paste textarea "v"
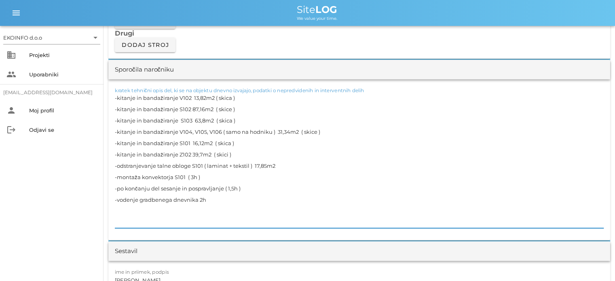
scroll to position [768, 0]
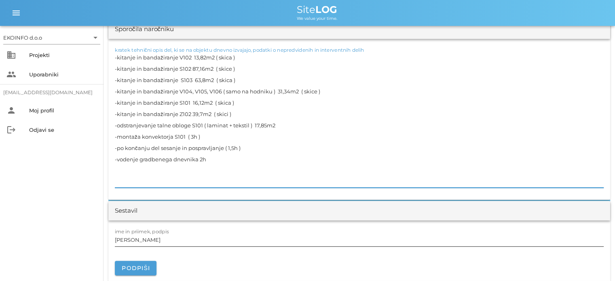
type textarea "-kitanje in bandažiranje V102 13,82m2 ( skica ) -kitanje in bandažiranje S102 8…"
click at [154, 239] on input "[PERSON_NAME]" at bounding box center [359, 239] width 489 height 13
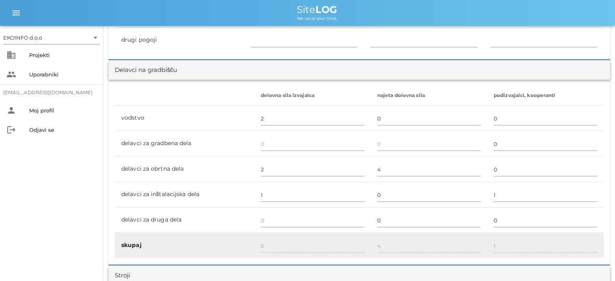
scroll to position [485, 0]
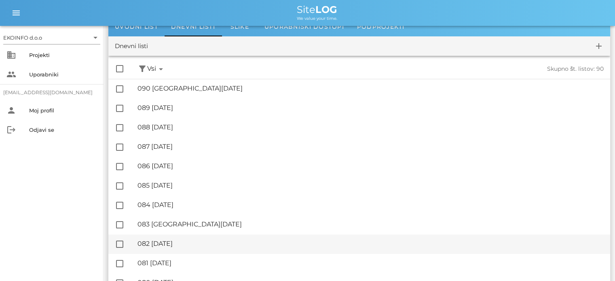
scroll to position [40, 0]
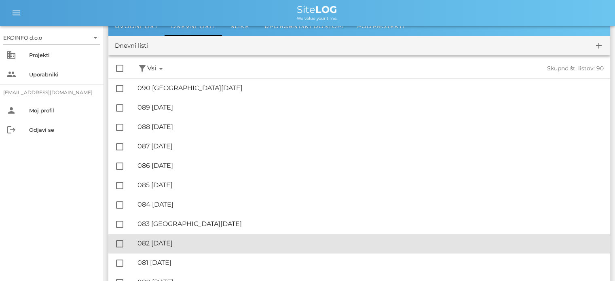
click at [185, 247] on div "🔏 082 [DATE]" at bounding box center [371, 243] width 466 height 8
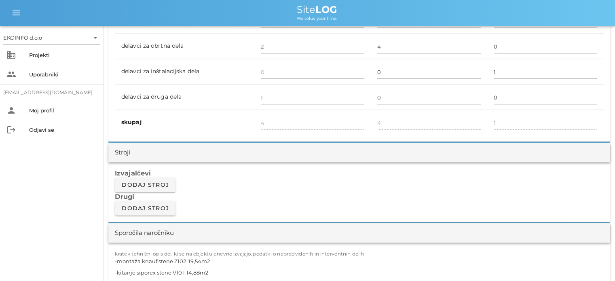
scroll to position [485, 0]
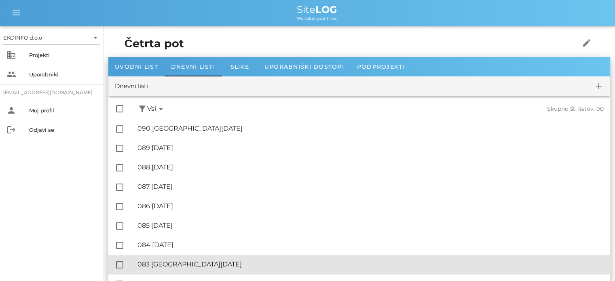
click at [181, 260] on div "🔏 083 [GEOGRAPHIC_DATA][DATE]" at bounding box center [371, 264] width 466 height 8
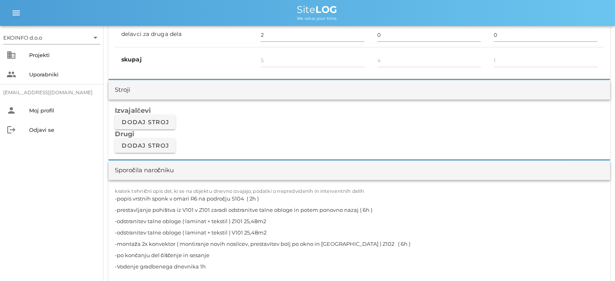
scroll to position [647, 0]
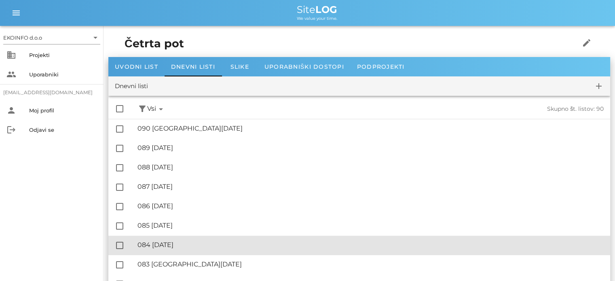
click at [184, 243] on div "🔏 084 [DATE]" at bounding box center [371, 245] width 466 height 8
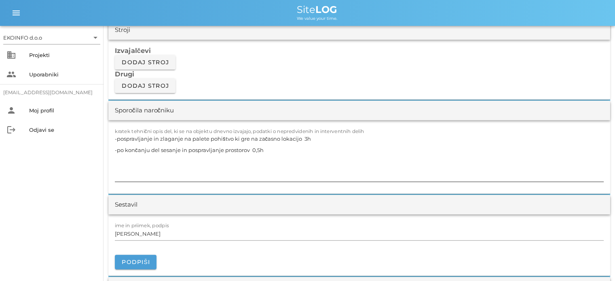
scroll to position [728, 0]
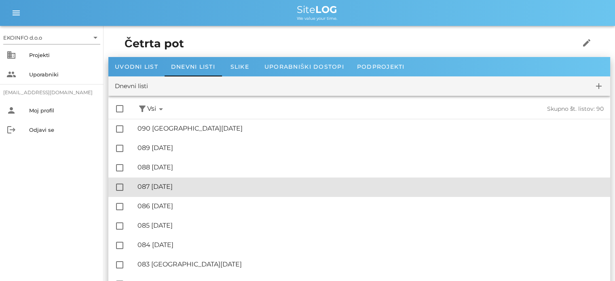
click at [188, 187] on div "🔏 087 [DATE]" at bounding box center [371, 187] width 466 height 8
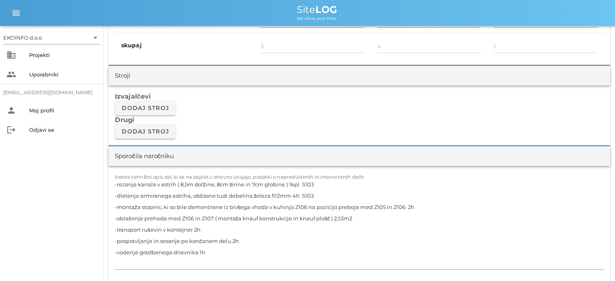
scroll to position [688, 0]
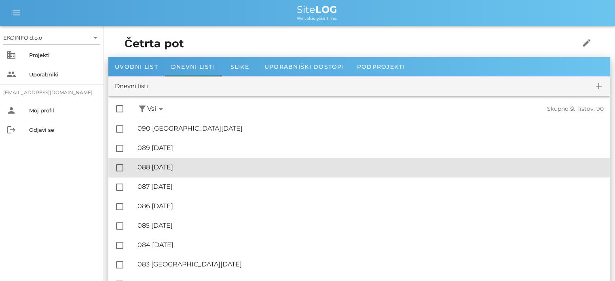
click at [185, 166] on div "🔏 088 [DATE]" at bounding box center [371, 167] width 466 height 8
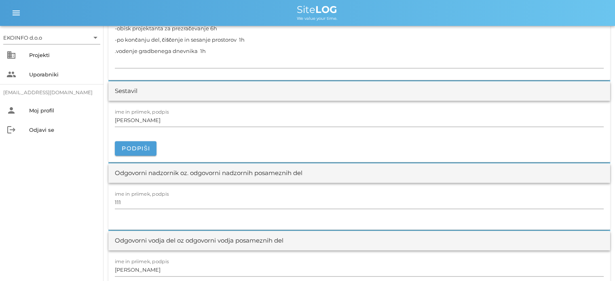
scroll to position [647, 0]
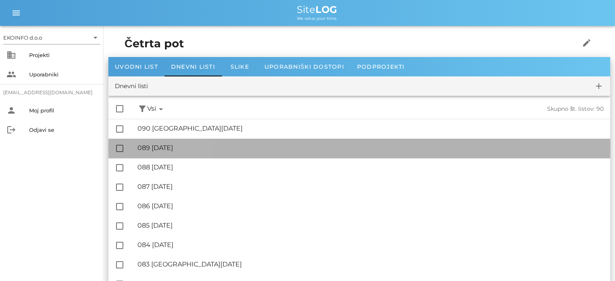
click at [167, 152] on div "🔏 089 [DATE] ✓ Podpisal: Nadzornik ✓ Podpisal: Sestavljalec ✓ Podpisal: Odgovor…" at bounding box center [371, 148] width 466 height 18
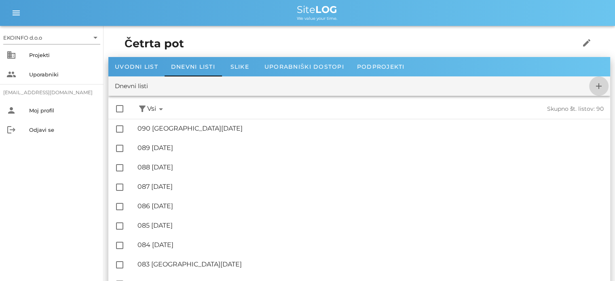
click at [598, 85] on icon "add" at bounding box center [599, 86] width 10 height 10
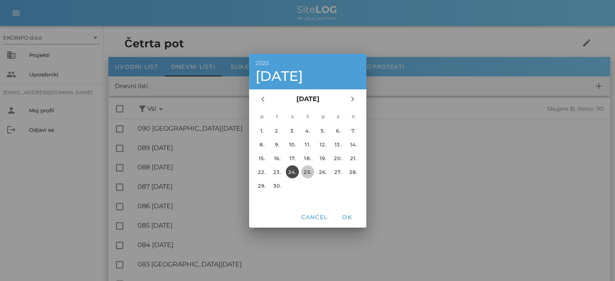
click at [308, 172] on div "25." at bounding box center [307, 172] width 13 height 6
click at [349, 220] on span "OK" at bounding box center [346, 217] width 19 height 7
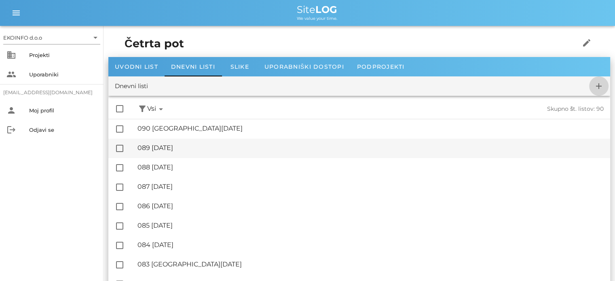
checkbox input "false"
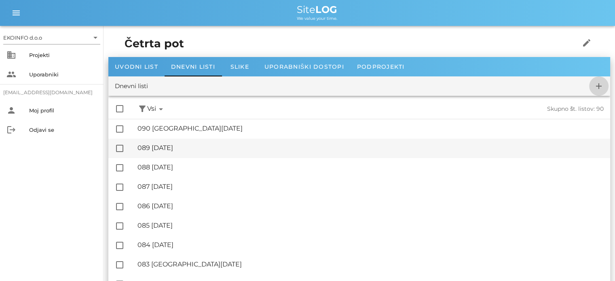
checkbox input "false"
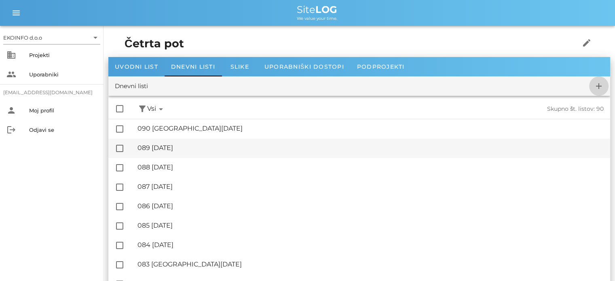
checkbox input "false"
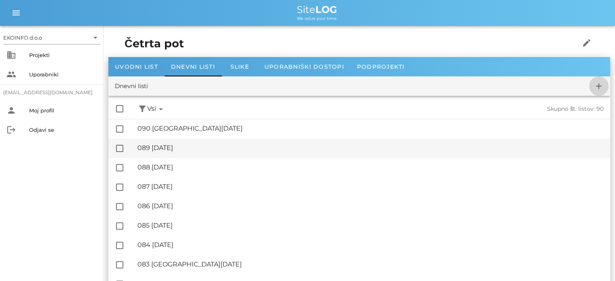
checkbox input "false"
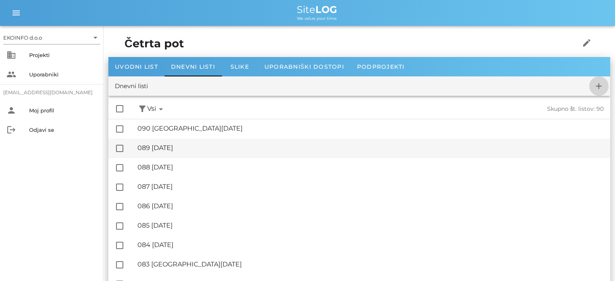
checkbox input "false"
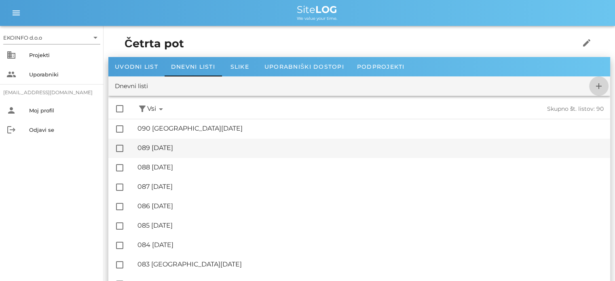
checkbox input "false"
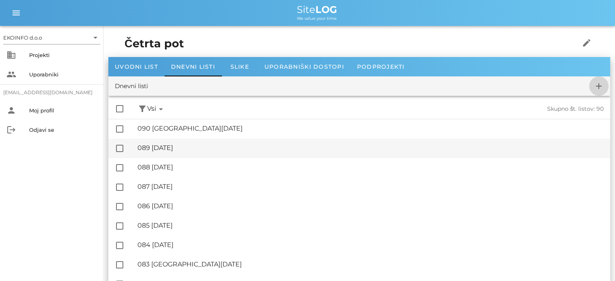
checkbox input "false"
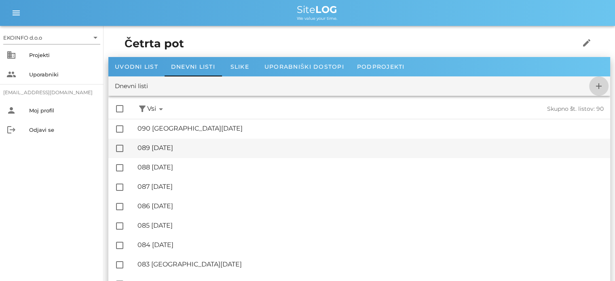
checkbox input "false"
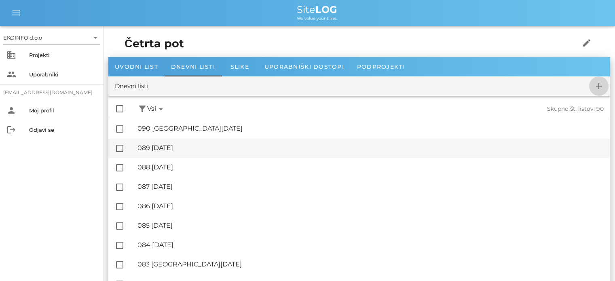
checkbox input "false"
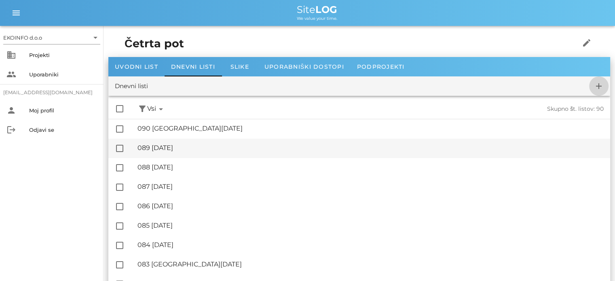
checkbox input "false"
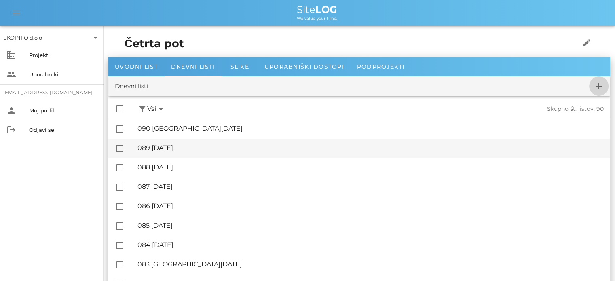
checkbox input "false"
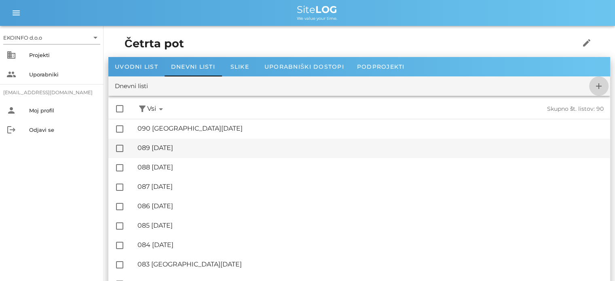
checkbox input "false"
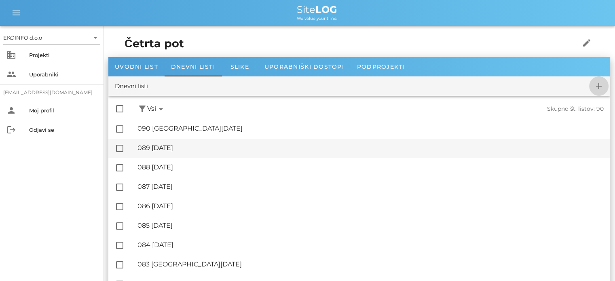
checkbox input "false"
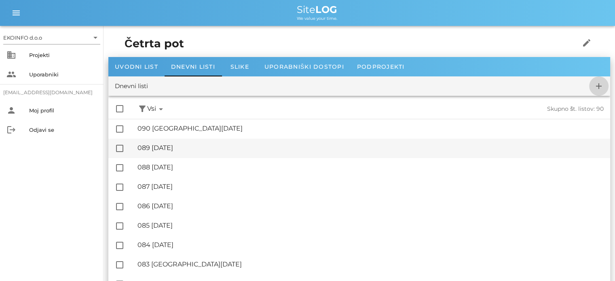
checkbox input "false"
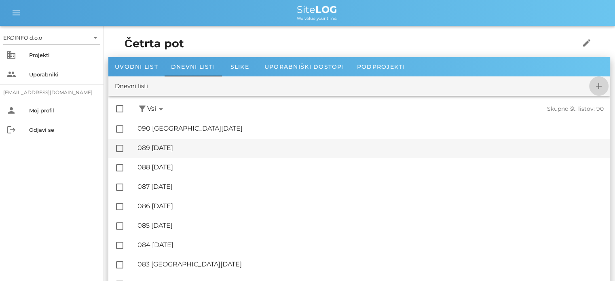
checkbox input "false"
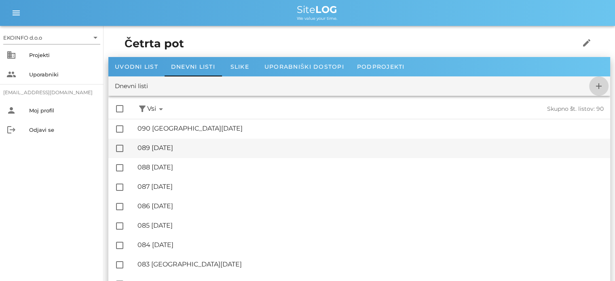
checkbox input "false"
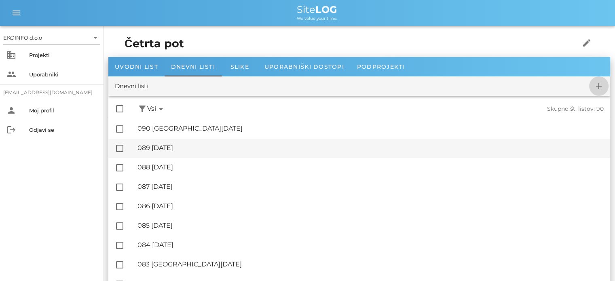
checkbox input "false"
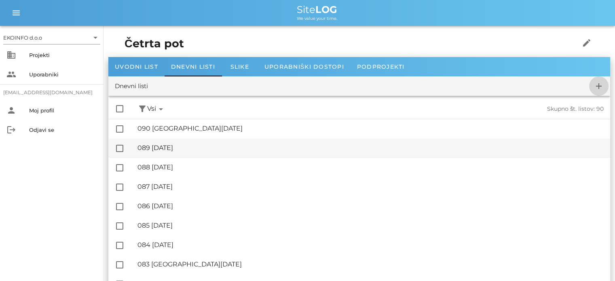
checkbox input "false"
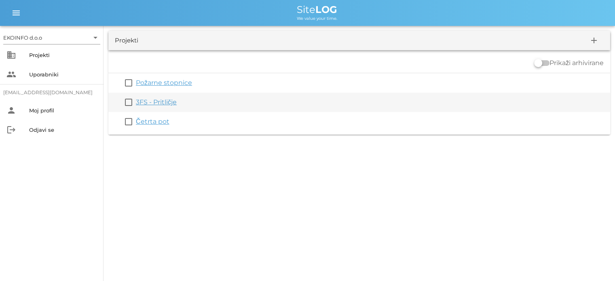
click at [151, 103] on link "3FS - Pritličje" at bounding box center [156, 102] width 41 height 8
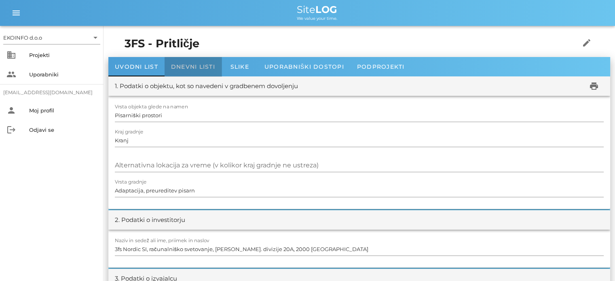
drag, startPoint x: 183, startPoint y: 62, endPoint x: 183, endPoint y: 69, distance: 6.9
click at [183, 63] on div "Dnevni listi" at bounding box center [193, 66] width 57 height 19
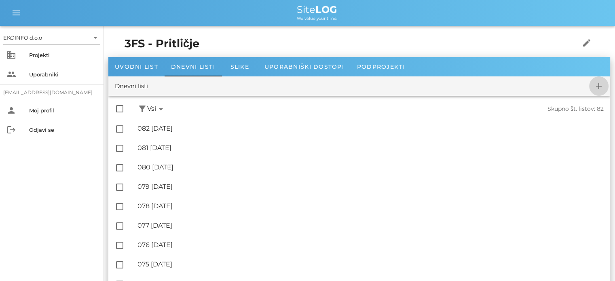
click at [600, 87] on icon "add" at bounding box center [599, 86] width 10 height 10
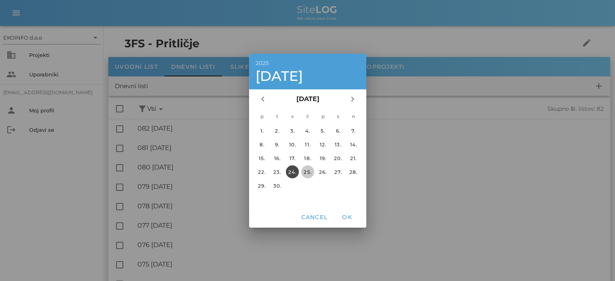
click at [309, 171] on div "25." at bounding box center [307, 172] width 13 height 6
click at [345, 215] on span "OK" at bounding box center [346, 217] width 19 height 7
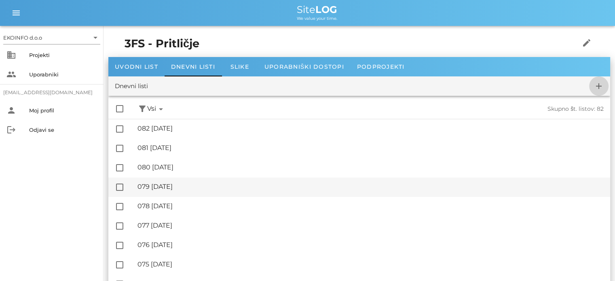
checkbox input "false"
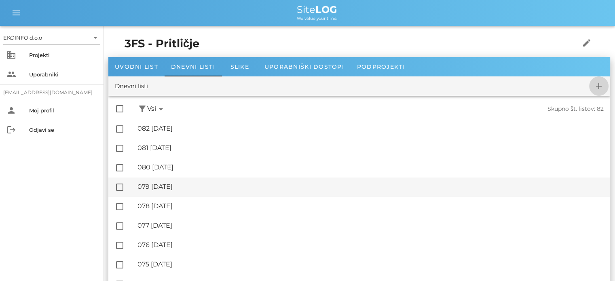
checkbox input "false"
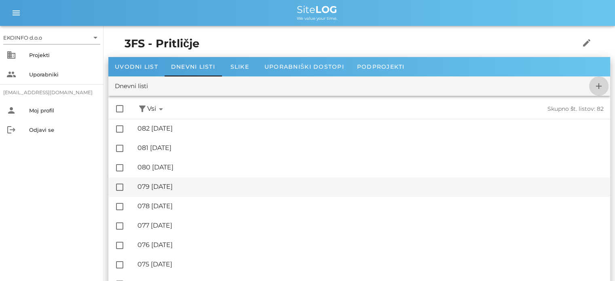
checkbox input "false"
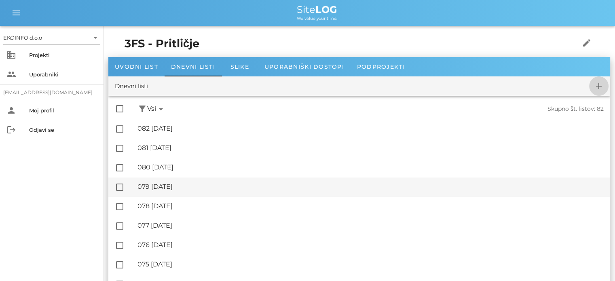
checkbox input "false"
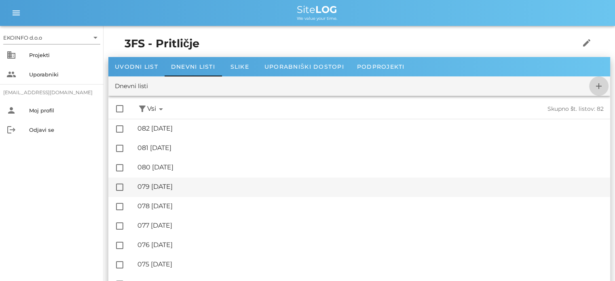
checkbox input "false"
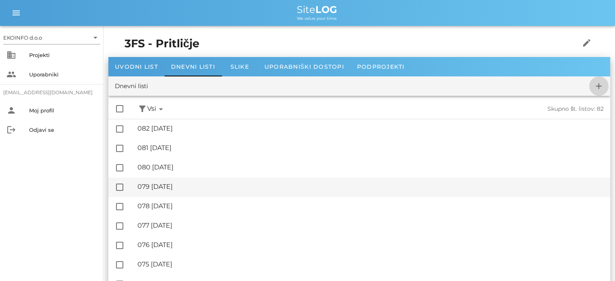
checkbox input "false"
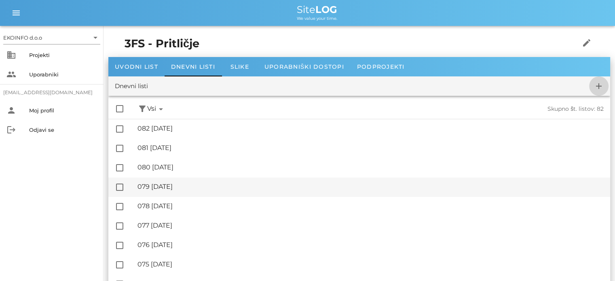
checkbox input "false"
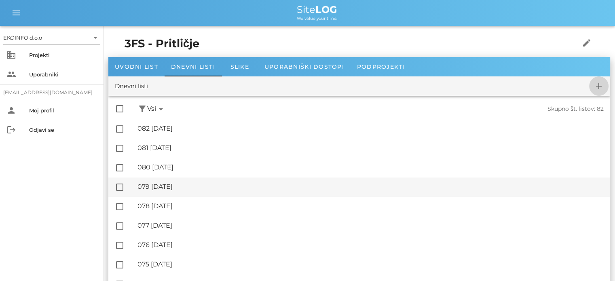
checkbox input "false"
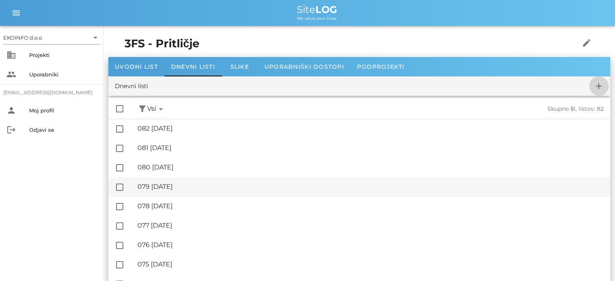
checkbox input "false"
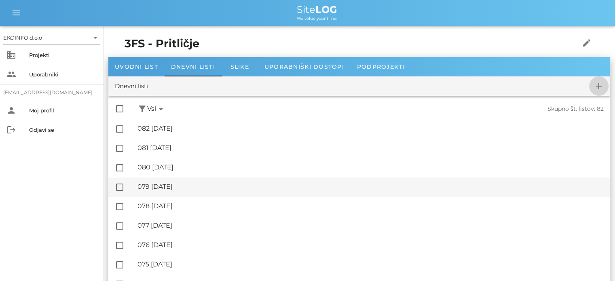
checkbox input "false"
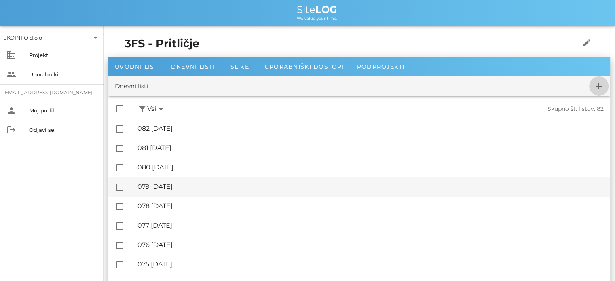
checkbox input "false"
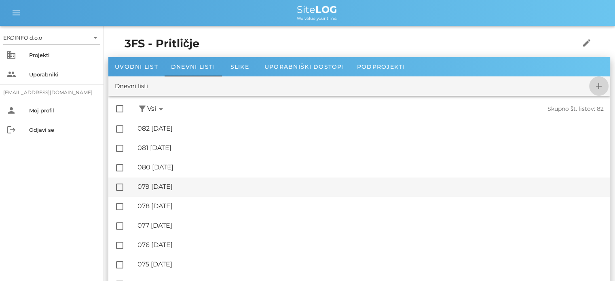
checkbox input "false"
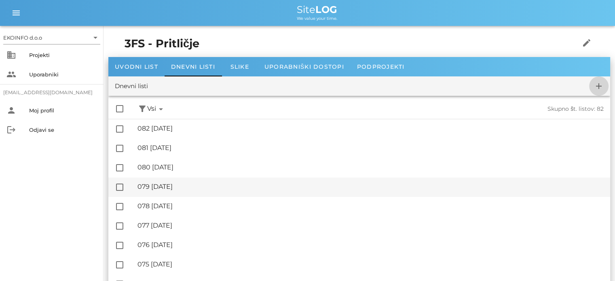
checkbox input "false"
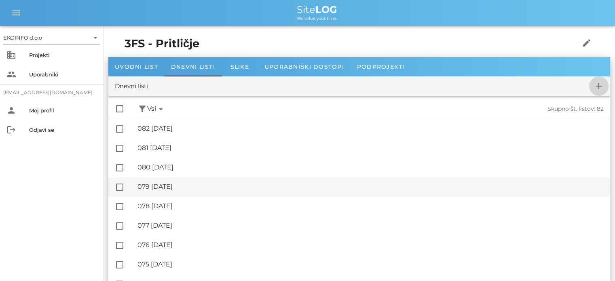
checkbox input "false"
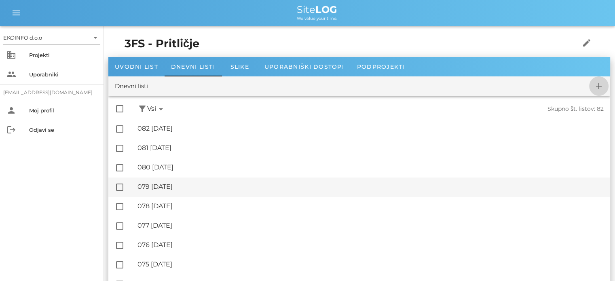
checkbox input "false"
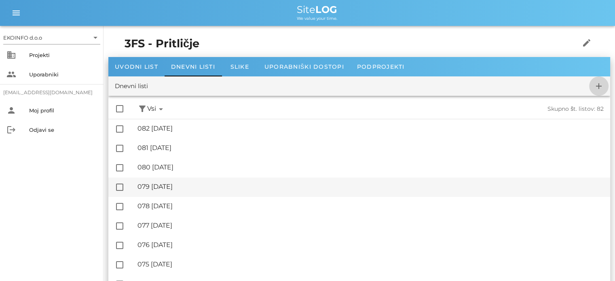
checkbox input "false"
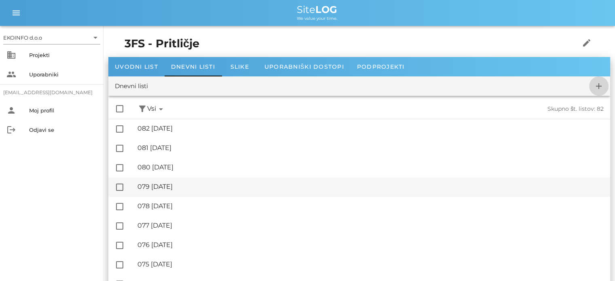
checkbox input "false"
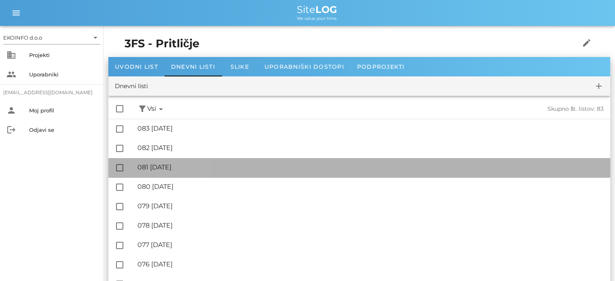
click at [178, 166] on div "🔏 081 [DATE]" at bounding box center [371, 167] width 466 height 8
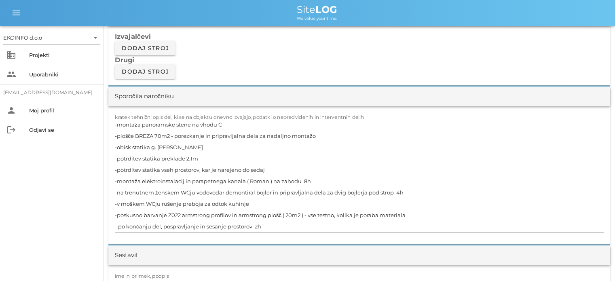
scroll to position [688, 0]
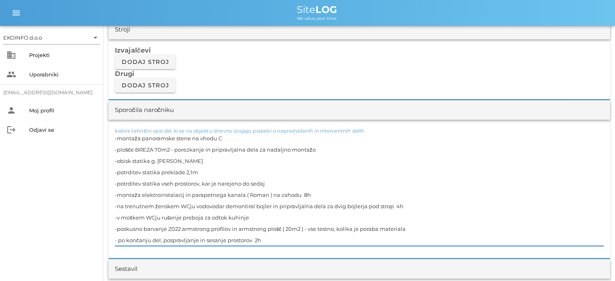
click at [225, 138] on textarea "-montaža panoramske stene na vhodu C -plošče BREZA 70m2 - porezkanje in priprav…" at bounding box center [359, 189] width 489 height 113
click at [199, 171] on textarea "-montaža panoramske stene na vhodu C V018 -plošče BREZA 70m2 - porezkanje in pr…" at bounding box center [359, 189] width 489 height 113
click at [311, 193] on textarea "-montaža panoramske stene na vhodu C V018 -plošče BREZA 70m2 - porezkanje in pr…" at bounding box center [359, 189] width 489 height 113
click at [410, 207] on textarea "-montaža panoramske stene na vhodu C V018 -plošče BREZA 70m2 - porezkanje in pr…" at bounding box center [359, 189] width 489 height 113
click at [262, 219] on textarea "-montaža panoramske stene na vhodu C V018 -plošče BREZA 70m2 - porezkanje in pr…" at bounding box center [359, 189] width 489 height 113
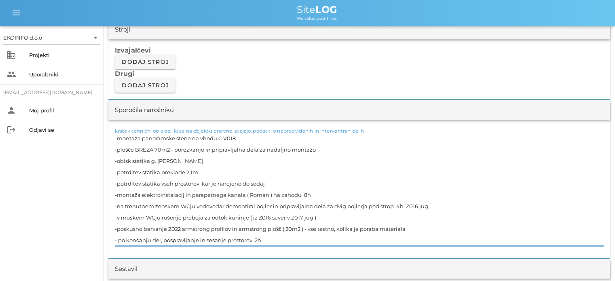
click at [410, 228] on textarea "-montaža panoramske stene na vhodu C V018 -plošče BREZA 70m2 - porezkanje in pr…" at bounding box center [359, 189] width 489 height 113
click at [269, 238] on textarea "-montaža panoramske stene na vhodu C V018 -plošče BREZA 70m2 - porezkanje in pr…" at bounding box center [359, 189] width 489 height 113
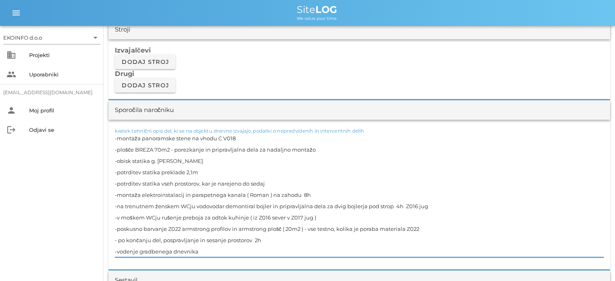
click at [198, 169] on textarea "-montaža panoramske stene na vhodu C V018 -plošče BREZA 70m2 - porezkanje in pr…" at bounding box center [359, 195] width 489 height 125
click at [223, 137] on textarea "-montaža panoramske stene na vhodu C V018 -plošče BREZA 70m2 - porezkanje in pr…" at bounding box center [359, 195] width 489 height 125
click at [316, 199] on textarea "-montaža panoramske stene na vhodu C V018 -plošče BREZA 70m2 - porezkanje in pr…" at bounding box center [359, 195] width 489 height 125
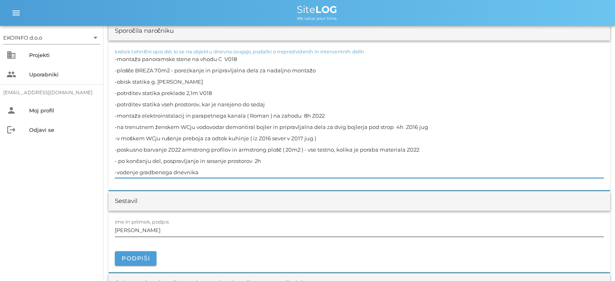
scroll to position [768, 0]
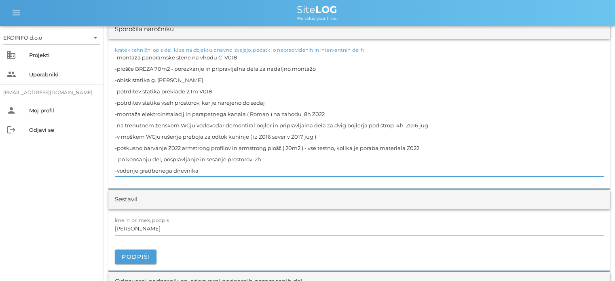
type textarea "-montaža panoramske stene na vhodu C V018 -plošče BREZA 70m2 - porezkanje in pr…"
click at [155, 227] on input "[PERSON_NAME]" at bounding box center [359, 228] width 489 height 13
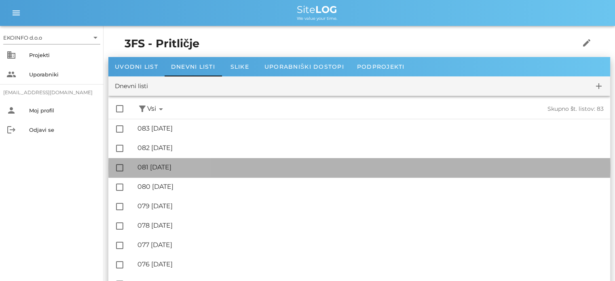
click at [175, 163] on div "🔏 081 [DATE] ✓ Podpisal: Nadzornik ✓ Podpisal: Sestavljalec ✓ Podpisal: Odgovor…" at bounding box center [371, 168] width 466 height 18
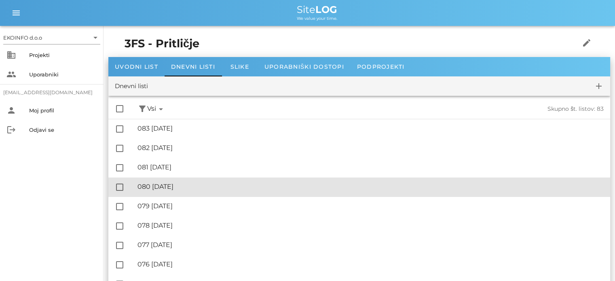
click at [179, 185] on div "🔏 080 [DATE]" at bounding box center [371, 187] width 466 height 8
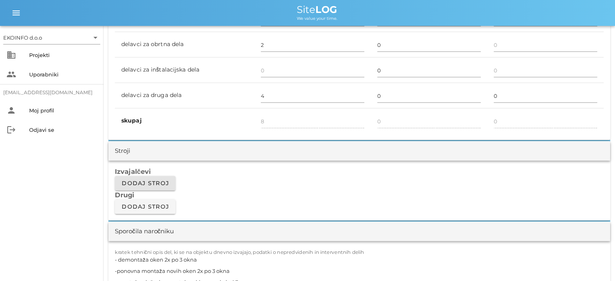
scroll to position [728, 0]
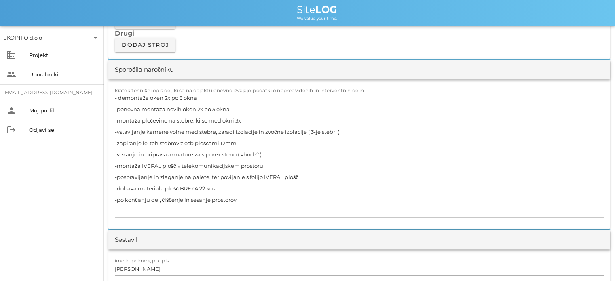
click at [201, 95] on textarea "- demontaža oken 2x po 3 okna -ponovna montaža novih oken 2x po 3 okna -montaža…" at bounding box center [359, 154] width 489 height 125
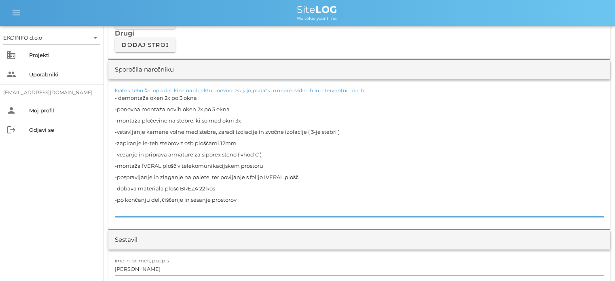
click at [265, 152] on textarea "- demontaža oken 2x po 3 okna -ponovna montaža novih oken 2x po 3 okna -montaža…" at bounding box center [359, 154] width 489 height 125
click at [276, 164] on textarea "- demontaža oken 2x po 3 okna -ponovna montaža novih oken 2x po 3 okna -montaža…" at bounding box center [359, 154] width 489 height 125
click at [241, 197] on textarea "- demontaža oken 2x po 3 okna -ponovna montaža novih oken 2x po 3 okna -montaža…" at bounding box center [359, 154] width 489 height 125
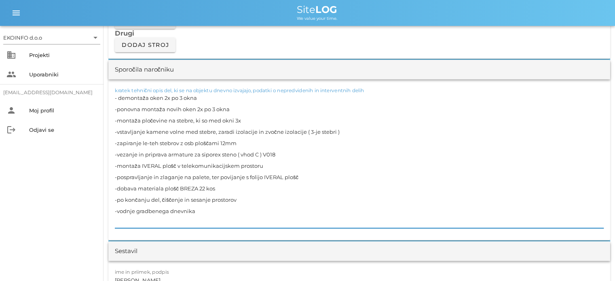
click at [126, 209] on textarea "- demontaža oken 2x po 3 okna -ponovna montaža novih oken 2x po 3 okna -montaža…" at bounding box center [359, 160] width 489 height 136
click at [203, 211] on textarea "- demontaža oken 2x po 3 okna -ponovna montaža novih oken 2x po 3 okna -montaža…" at bounding box center [359, 160] width 489 height 136
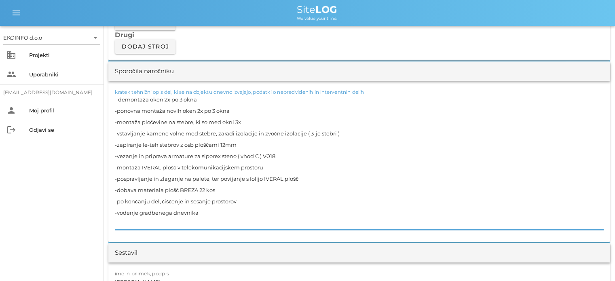
scroll to position [809, 0]
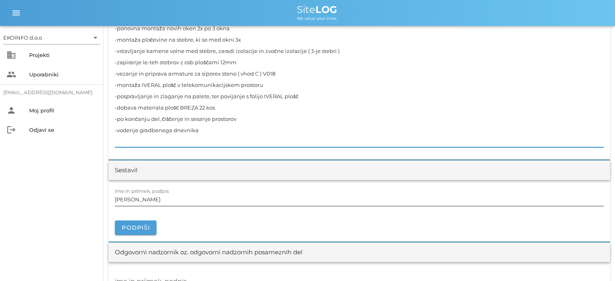
type textarea "- demontaža oken 2x po 3 okna -ponovna montaža novih oken 2x po 3 okna -montaža…"
click at [153, 199] on input "[PERSON_NAME]" at bounding box center [359, 199] width 489 height 13
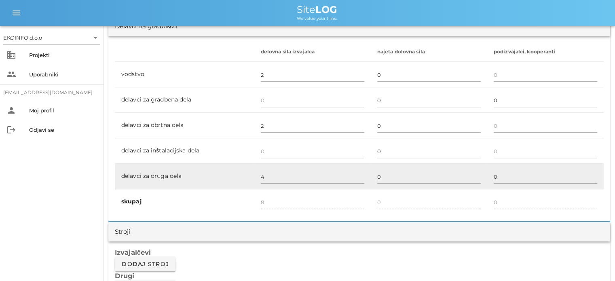
scroll to position [324, 0]
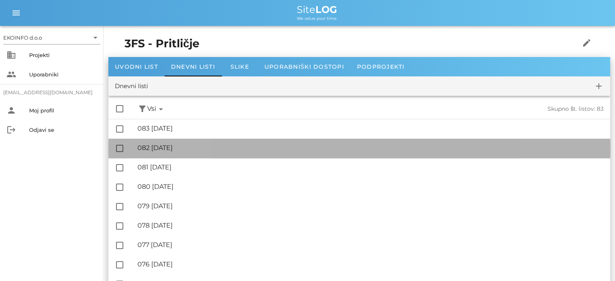
click at [159, 148] on div "🔏 082 [DATE]" at bounding box center [371, 148] width 466 height 8
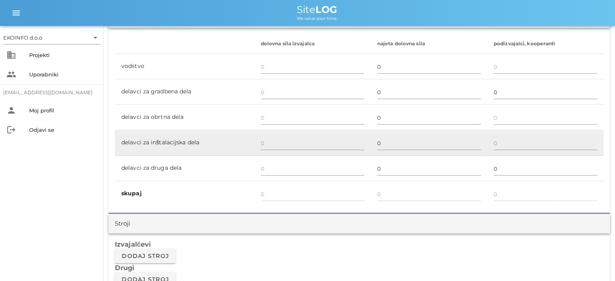
scroll to position [445, 0]
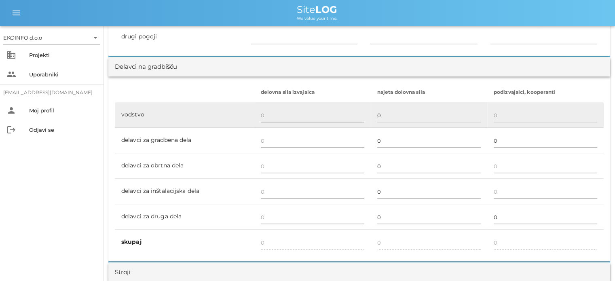
click at [267, 115] on input "text" at bounding box center [313, 115] width 104 height 13
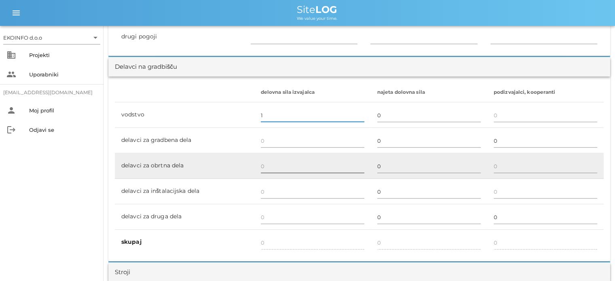
type input "1"
click at [262, 167] on input "text" at bounding box center [313, 166] width 104 height 13
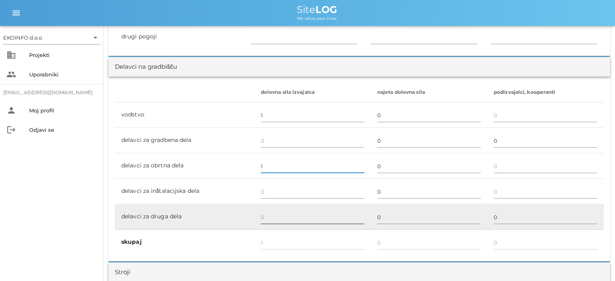
type input "1"
type input "2"
click at [270, 220] on input "text" at bounding box center [313, 217] width 104 height 13
type input "2"
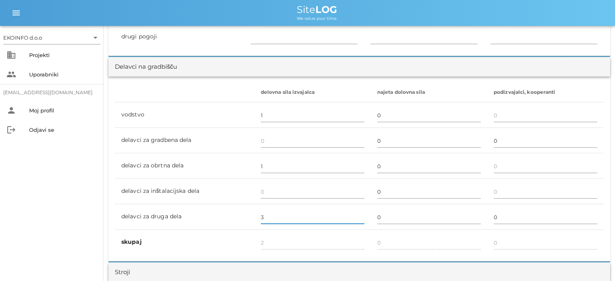
type input "3"
type input "5"
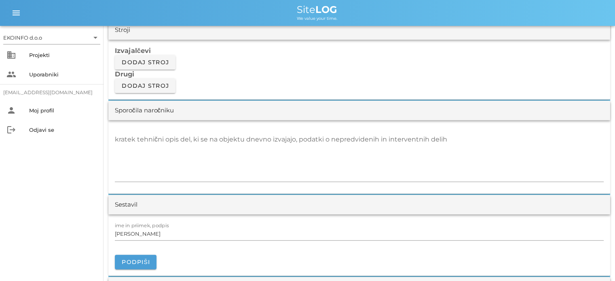
scroll to position [688, 0]
click at [119, 136] on div "kratek tehnični opis del, ki se na objektu dnevno izvajajo, podatki o nepredvid…" at bounding box center [359, 157] width 489 height 49
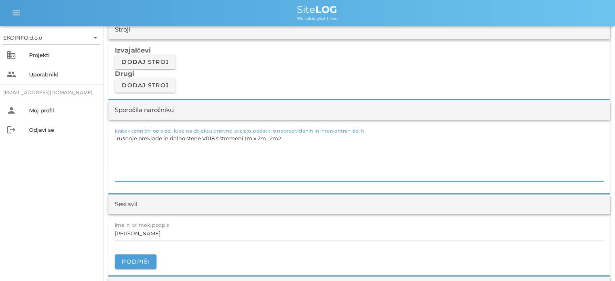
drag, startPoint x: 161, startPoint y: 138, endPoint x: 139, endPoint y: 140, distance: 22.3
click at [139, 140] on textarea "-rušenje preklade in delno stene V018 s stremeni 1m x 2m 2m2" at bounding box center [359, 157] width 489 height 49
click at [121, 143] on textarea "-rušenje armirano betonske preklade in delno stene V018 s stremeni 1m x 2m 2m2" at bounding box center [359, 157] width 489 height 49
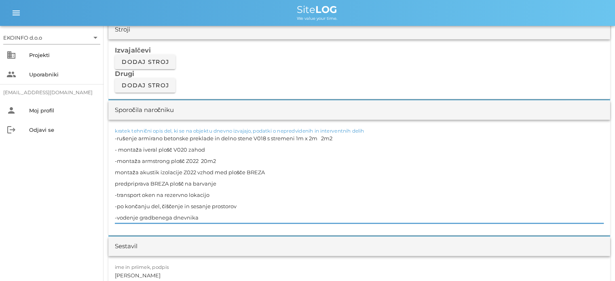
click at [115, 183] on textarea "-rušenje armirano betonske preklade in delno stene V018 s stremeni 1m x 2m 2m2 …" at bounding box center [359, 178] width 489 height 91
click at [116, 172] on textarea "-rušenje armirano betonske preklade in delno stene V018 s stremeni 1m x 2m 2m2 …" at bounding box center [359, 178] width 489 height 91
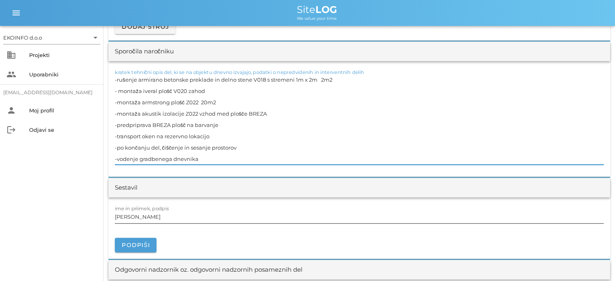
scroll to position [768, 0]
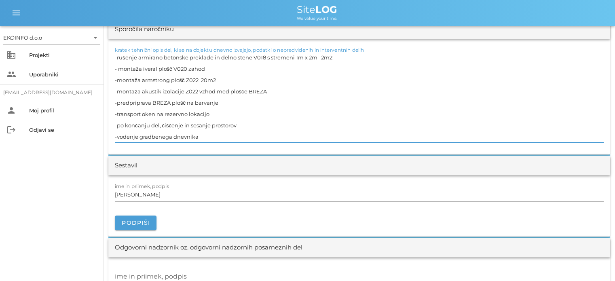
type textarea "-rušenje armirano betonske preklade in delno stene V018 s stremeni 1m x 2m 2m2 …"
click at [149, 193] on input "[PERSON_NAME]" at bounding box center [359, 194] width 489 height 13
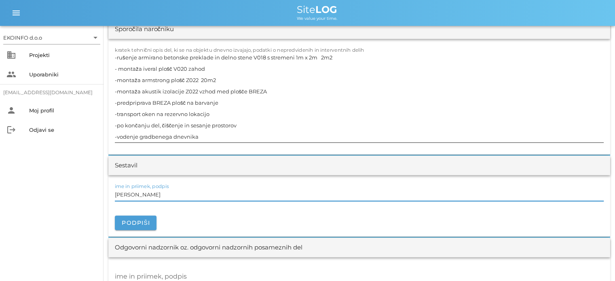
click at [209, 139] on textarea "-rušenje armirano betonske preklade in delno stene V018 s stremeni 1m x 2m 2m2 …" at bounding box center [359, 97] width 489 height 91
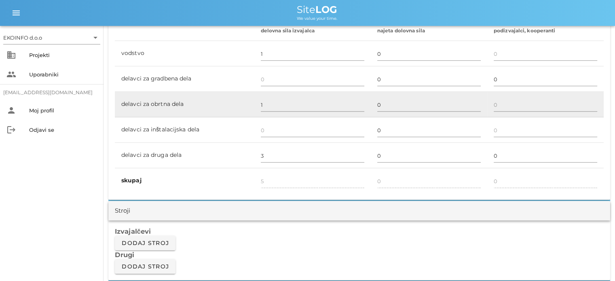
scroll to position [485, 0]
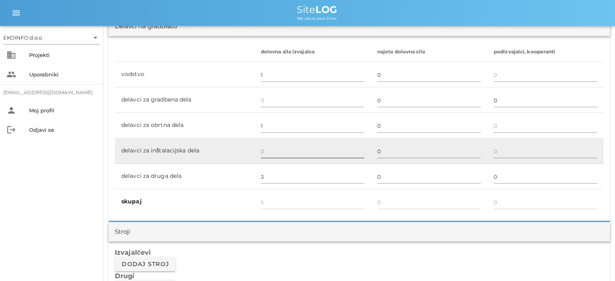
click at [267, 152] on input "text" at bounding box center [313, 151] width 104 height 13
type input "1"
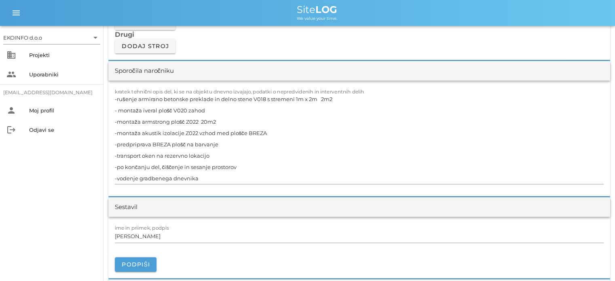
scroll to position [728, 0]
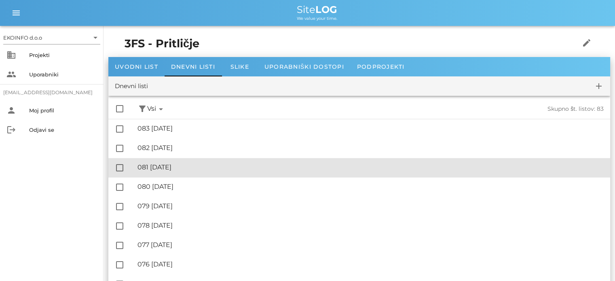
click at [179, 169] on div "🔏 081 [DATE]" at bounding box center [371, 167] width 466 height 8
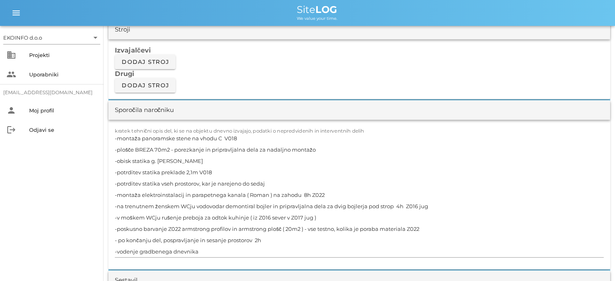
scroll to position [728, 0]
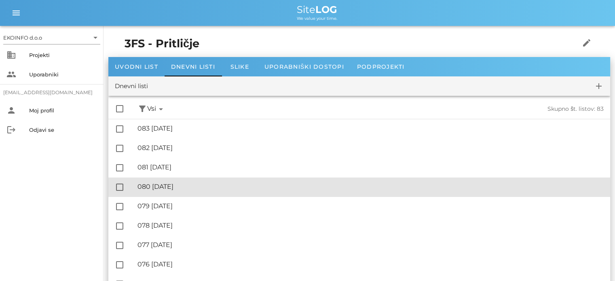
click at [184, 186] on div "🔏 080 [DATE]" at bounding box center [371, 187] width 466 height 8
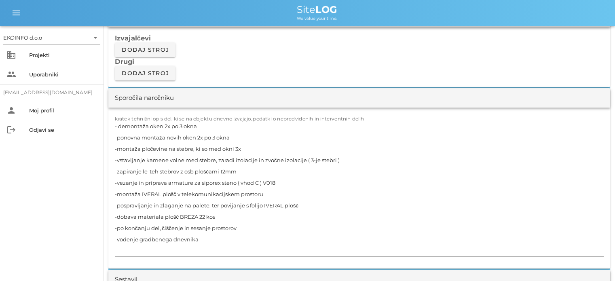
scroll to position [728, 0]
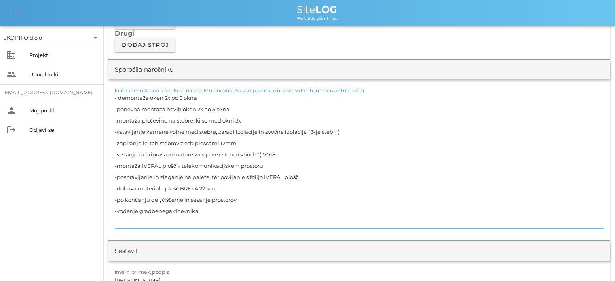
click at [202, 98] on textarea "- demontaža oken 2x po 3 okna -ponovna montaža novih oken 2x po 3 okna -montaža…" at bounding box center [359, 160] width 489 height 136
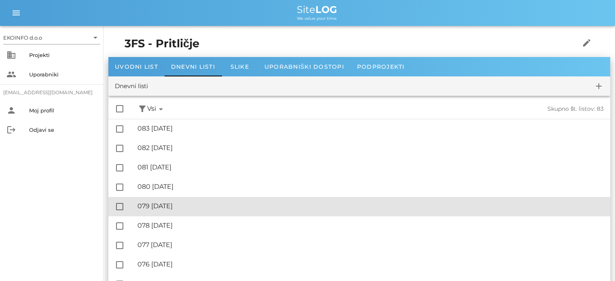
click at [193, 203] on div "🔏 079 [DATE]" at bounding box center [371, 206] width 466 height 8
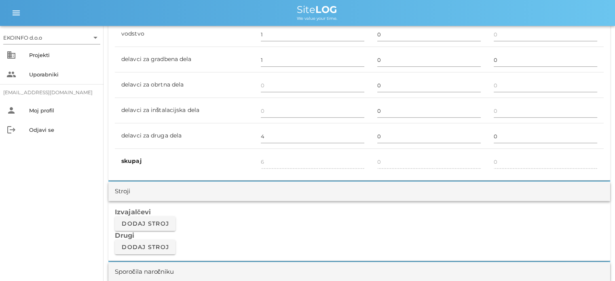
scroll to position [688, 0]
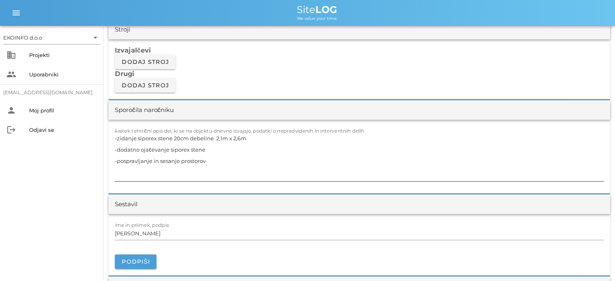
click at [248, 138] on textarea "-zidanje siporex stene 20cm debeline 2,1m x 2,6m -dodatno ojačevanje siporex st…" at bounding box center [359, 157] width 489 height 49
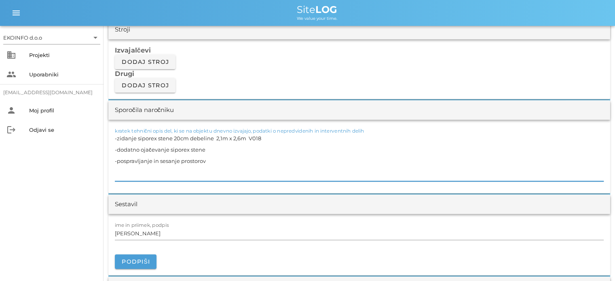
click at [206, 150] on textarea "-zidanje siporex stene 20cm debeline 2,1m x 2,6m V018 -dodatno ojačevanje sipor…" at bounding box center [359, 157] width 489 height 49
click at [205, 159] on textarea "-zidanje siporex stene 20cm debeline 2,1m x 2,6m V018 -dodatno ojačevanje sipor…" at bounding box center [359, 157] width 489 height 49
click at [121, 169] on textarea "-zidanje siporex stene 20cm debeline 2,1m x 2,6m V018 -dodatno ojačevanje sipor…" at bounding box center [359, 157] width 489 height 49
click at [118, 169] on textarea "-zidanje siporex stene 20cm debeline 2,1m x 2,6m V018 -dodatno ojačevanje sipor…" at bounding box center [359, 157] width 489 height 49
click at [117, 170] on textarea "-zidanje siporex stene 20cm debeline 2,1m x 2,6m V018 -dodatno ojačevanje sipor…" at bounding box center [359, 157] width 489 height 49
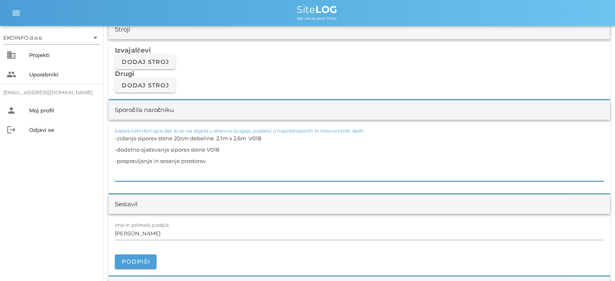
click at [215, 160] on textarea "-zidanje siporex stene 20cm debeline 2,1m x 2,6m V018 -dodatno ojačevanje sipor…" at bounding box center [359, 157] width 489 height 49
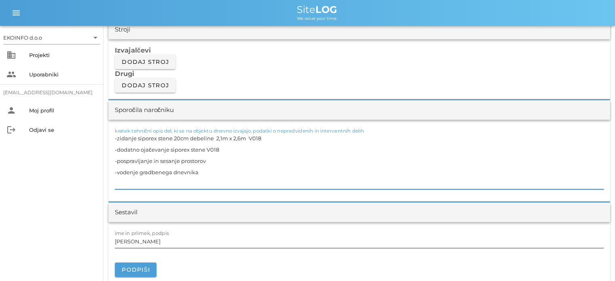
click at [157, 239] on input "[PERSON_NAME]" at bounding box center [359, 241] width 489 height 13
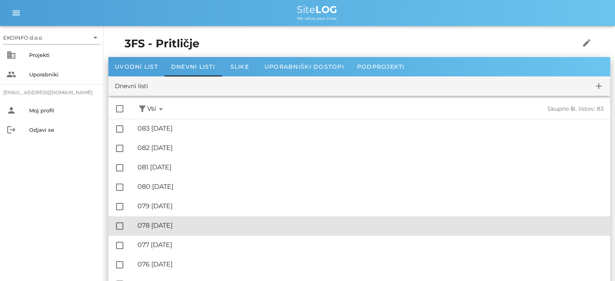
click at [184, 221] on div "🔏 078 [DATE] ✓ Podpisal: Nadzornik ✓ Podpisal: Sestavljalec ✓ Podpisal: Odgovor…" at bounding box center [371, 226] width 466 height 18
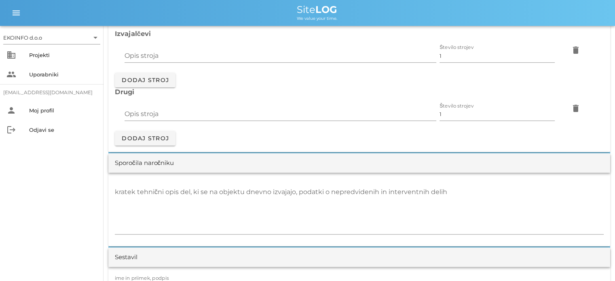
scroll to position [728, 0]
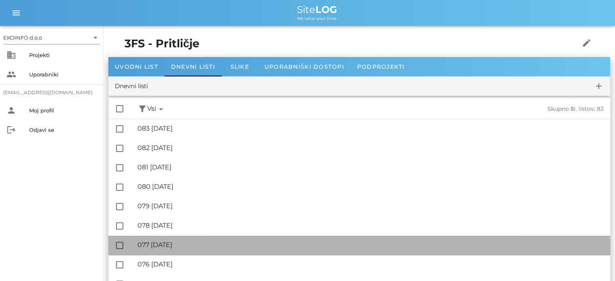
click at [179, 243] on div "🔏 077 [DATE]" at bounding box center [371, 245] width 466 height 8
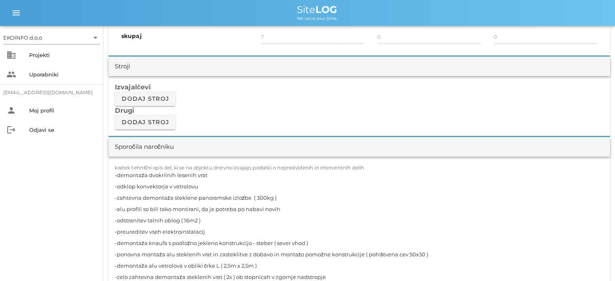
scroll to position [728, 0]
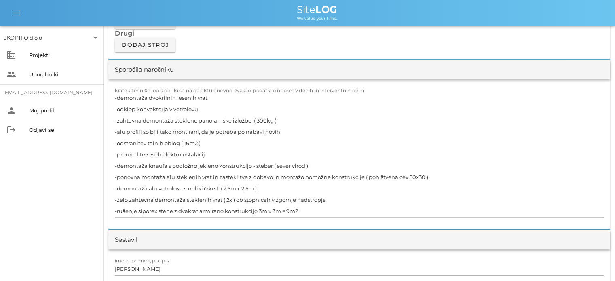
click at [203, 110] on textarea "-demontaža dvokrilnih lesenih vrat -odklop konvektorja v vetrolovu -zahtevna de…" at bounding box center [359, 154] width 489 height 125
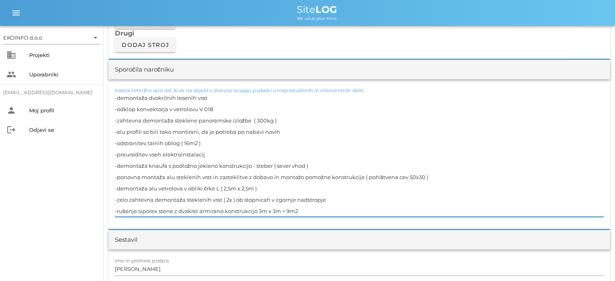
click at [276, 119] on textarea "-demontaža dvokrilnih lesenih vrat -odklop konvektorja v vetrolovu V 018 -zahte…" at bounding box center [359, 154] width 489 height 125
click at [330, 199] on textarea "-demontaža dvokrilnih lesenih vrat -odklop konvektorja v vetrolovu V 018 -zahte…" at bounding box center [359, 154] width 489 height 125
click at [303, 212] on textarea "-demontaža dvokrilnih lesenih vrat -odklop konvektorja v vetrolovu V 018 -zahte…" at bounding box center [359, 154] width 489 height 125
click at [302, 196] on textarea "-demontaža dvokrilnih lesenih vrat -odklop konvektorja v vetrolovu V 018 -zahte…" at bounding box center [359, 154] width 489 height 125
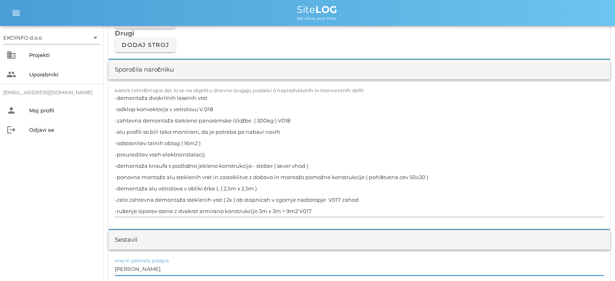
click at [151, 269] on input "[PERSON_NAME]" at bounding box center [359, 268] width 489 height 13
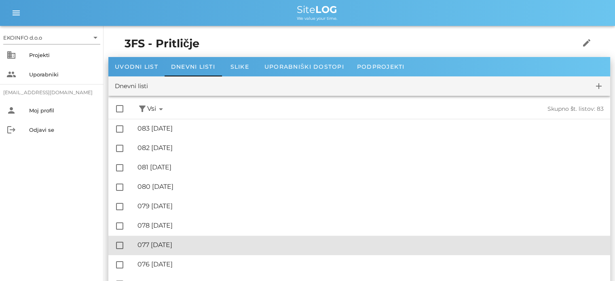
click at [180, 246] on div "🔏 077 [DATE]" at bounding box center [371, 245] width 466 height 8
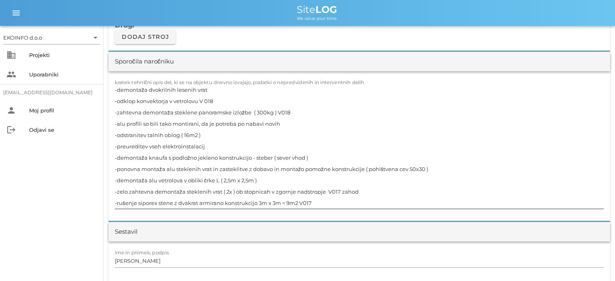
scroll to position [728, 0]
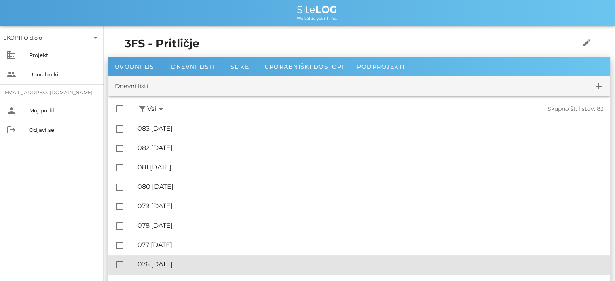
click at [190, 262] on div "🔏 076 [DATE]" at bounding box center [371, 264] width 466 height 8
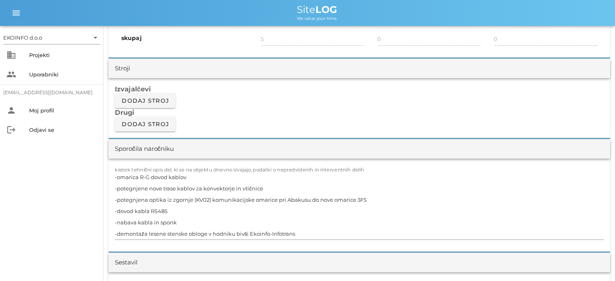
scroll to position [688, 0]
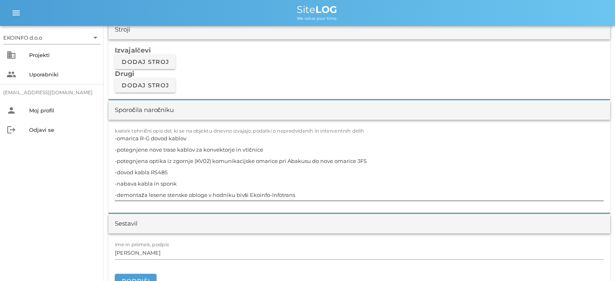
click at [188, 137] on textarea "-omarica R-G dovod kablov -potegnjene nove trase kablov za konvektorje in vtičn…" at bounding box center [359, 167] width 489 height 68
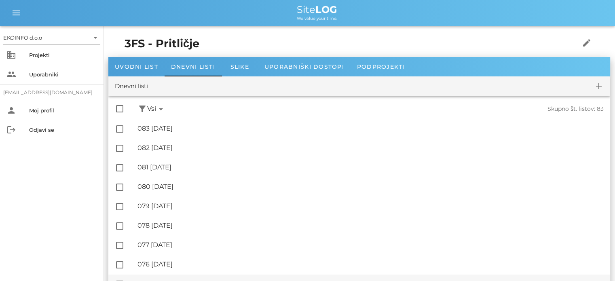
scroll to position [40, 0]
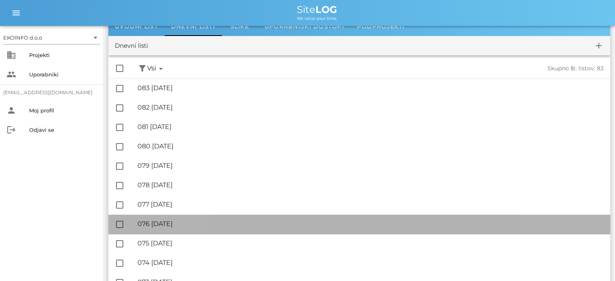
click at [181, 223] on div "🔏 076 [DATE]" at bounding box center [371, 224] width 466 height 8
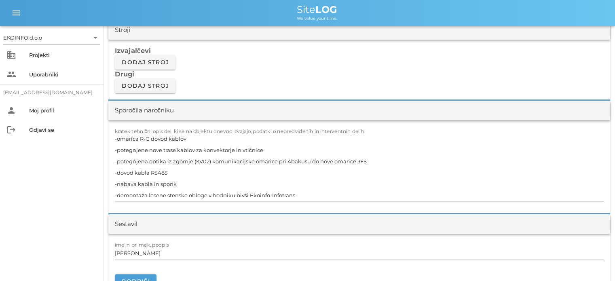
scroll to position [688, 0]
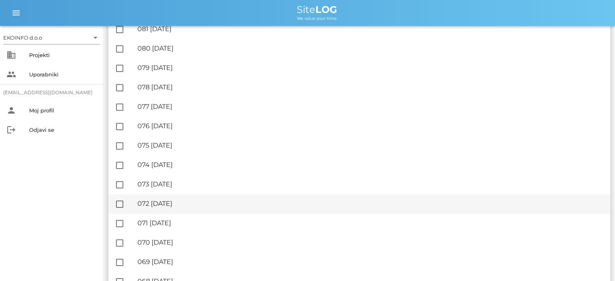
scroll to position [162, 0]
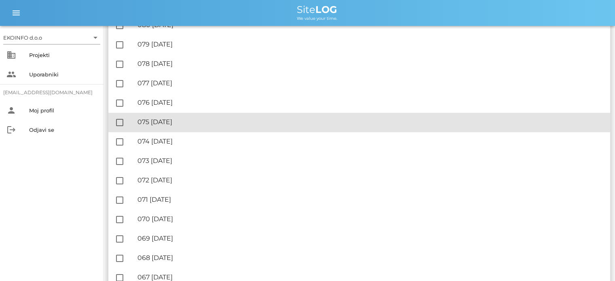
click at [181, 126] on div "🔏 075 [DATE]" at bounding box center [371, 122] width 466 height 8
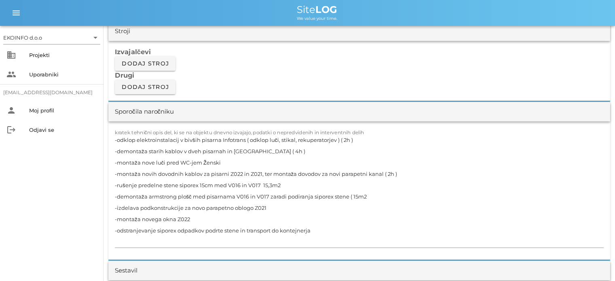
scroll to position [688, 0]
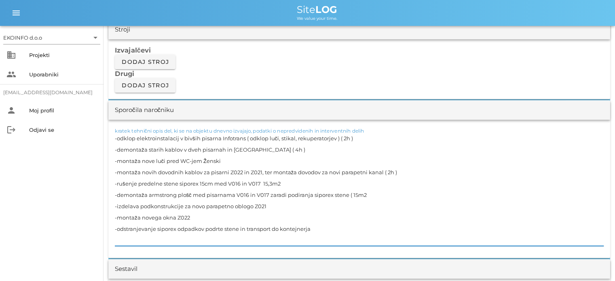
click at [222, 161] on textarea "-odklop elektroinstalacij v bivših pisarna Infotrans ( odklop luči, stikal, rek…" at bounding box center [359, 189] width 489 height 113
click at [195, 218] on textarea "-odklop elektroinstalacij v bivših pisarna Infotrans ( odklop luči, stikal, rek…" at bounding box center [359, 189] width 489 height 113
drag, startPoint x: 186, startPoint y: 218, endPoint x: 89, endPoint y: 216, distance: 96.7
click at [89, 216] on div "EKOINFO d.o.o arrow_drop_down business Projekti people Uporabniki [EMAIL_ADDRES…" at bounding box center [307, 275] width 615 height 1926
click at [114, 227] on div "kratek tehnični opis del, ki se na objektu dnevno izvajajo, podatki o nepredvid…" at bounding box center [359, 189] width 502 height 138
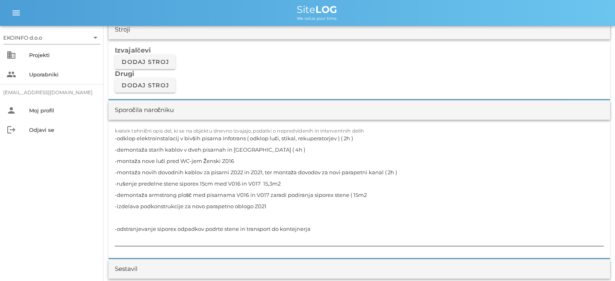
click at [116, 217] on textarea "-odklop elektroinstalacij v bivših pisarna Infotrans ( odklop luči, stikal, rek…" at bounding box center [359, 189] width 489 height 113
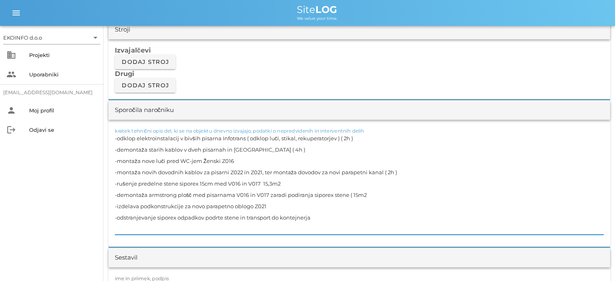
click at [239, 215] on textarea "-odklop elektroinstalacij v bivših pisarna Infotrans ( odklop luči, stikal, rek…" at bounding box center [359, 184] width 489 height 102
click at [333, 220] on textarea "-odklop elektroinstalacij v bivših pisarna Infotrans ( odklop luči, stikal, rek…" at bounding box center [359, 184] width 489 height 102
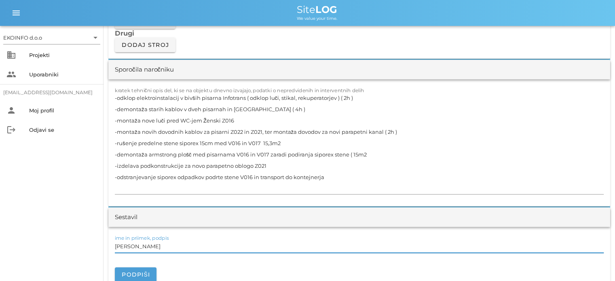
click at [148, 246] on input "[PERSON_NAME]" at bounding box center [359, 246] width 489 height 13
